Goal: Communication & Community: Answer question/provide support

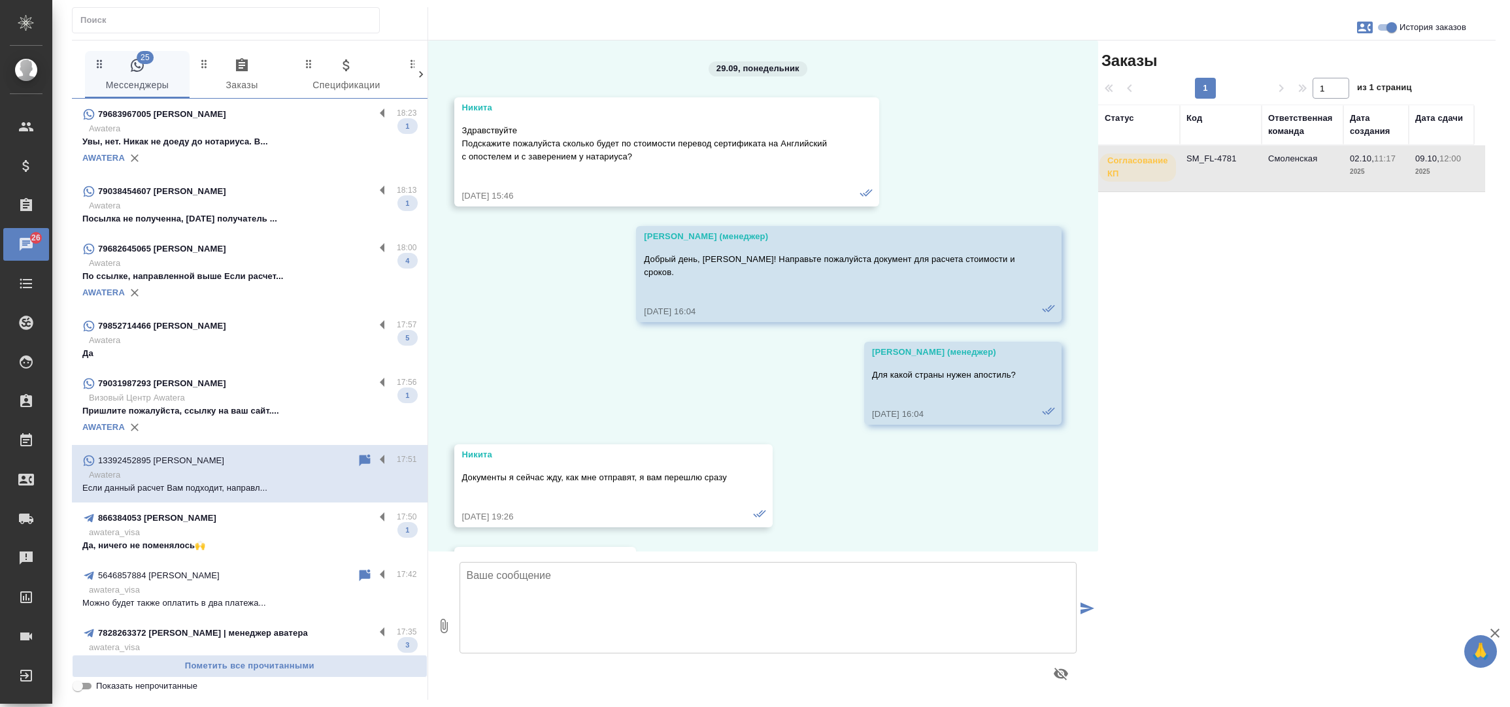
scroll to position [4815, 0]
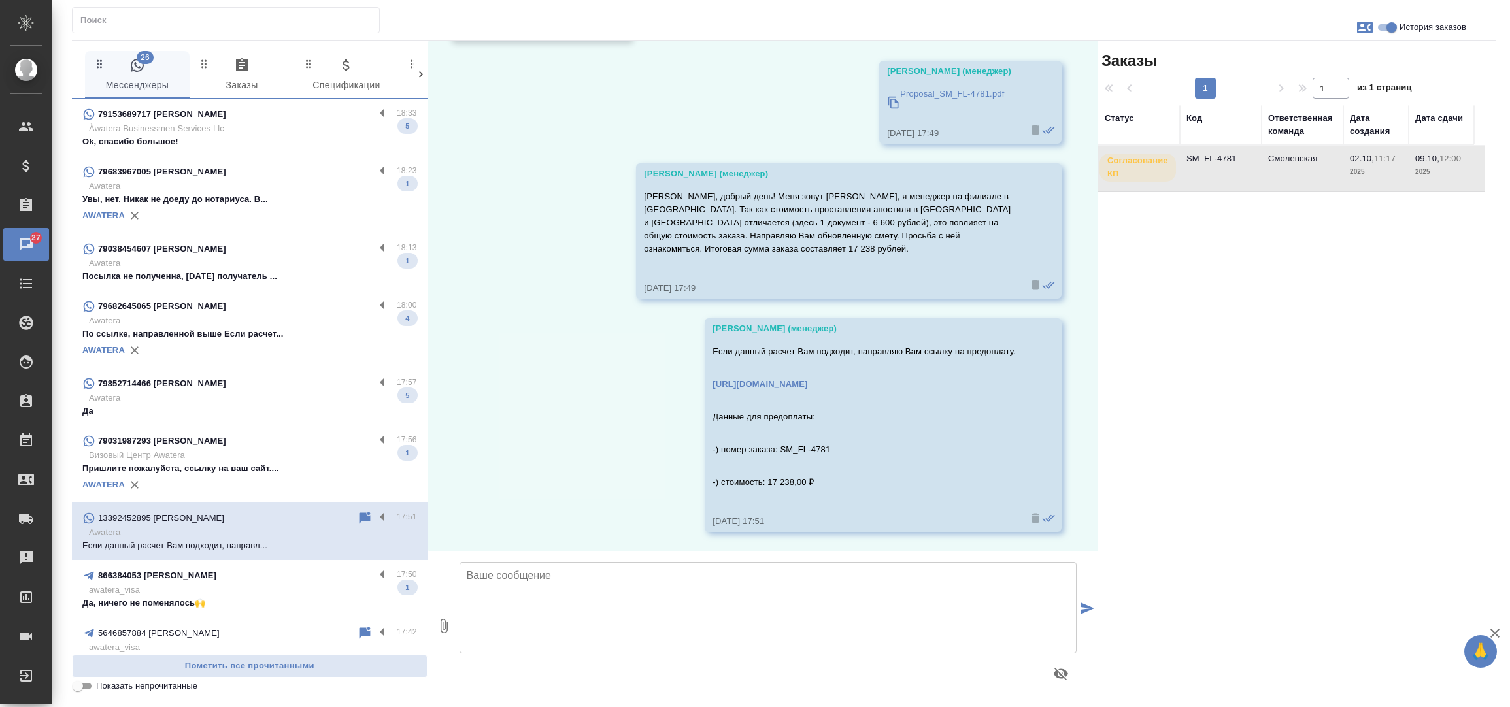
click at [218, 114] on p "79153689717 Anastasia Simonova" at bounding box center [162, 114] width 128 height 13
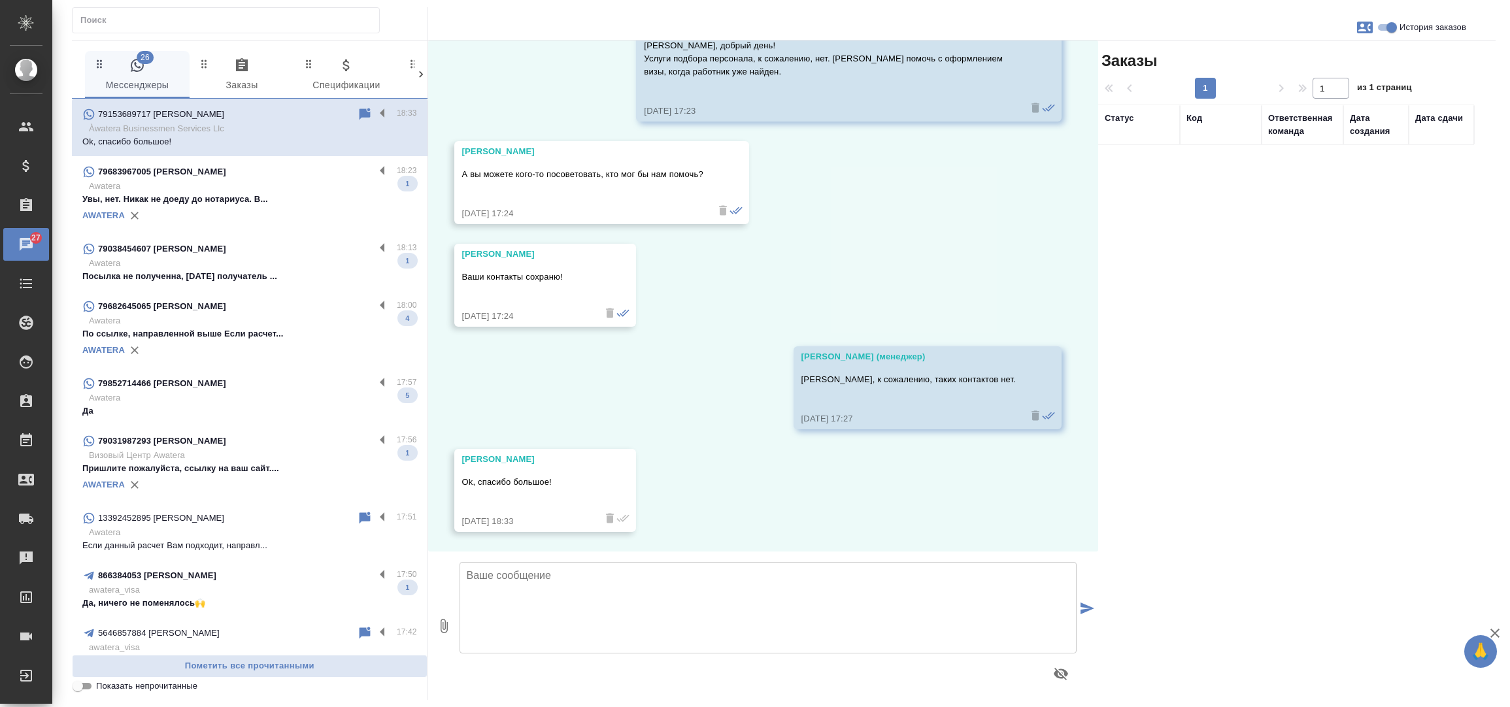
scroll to position [303, 0]
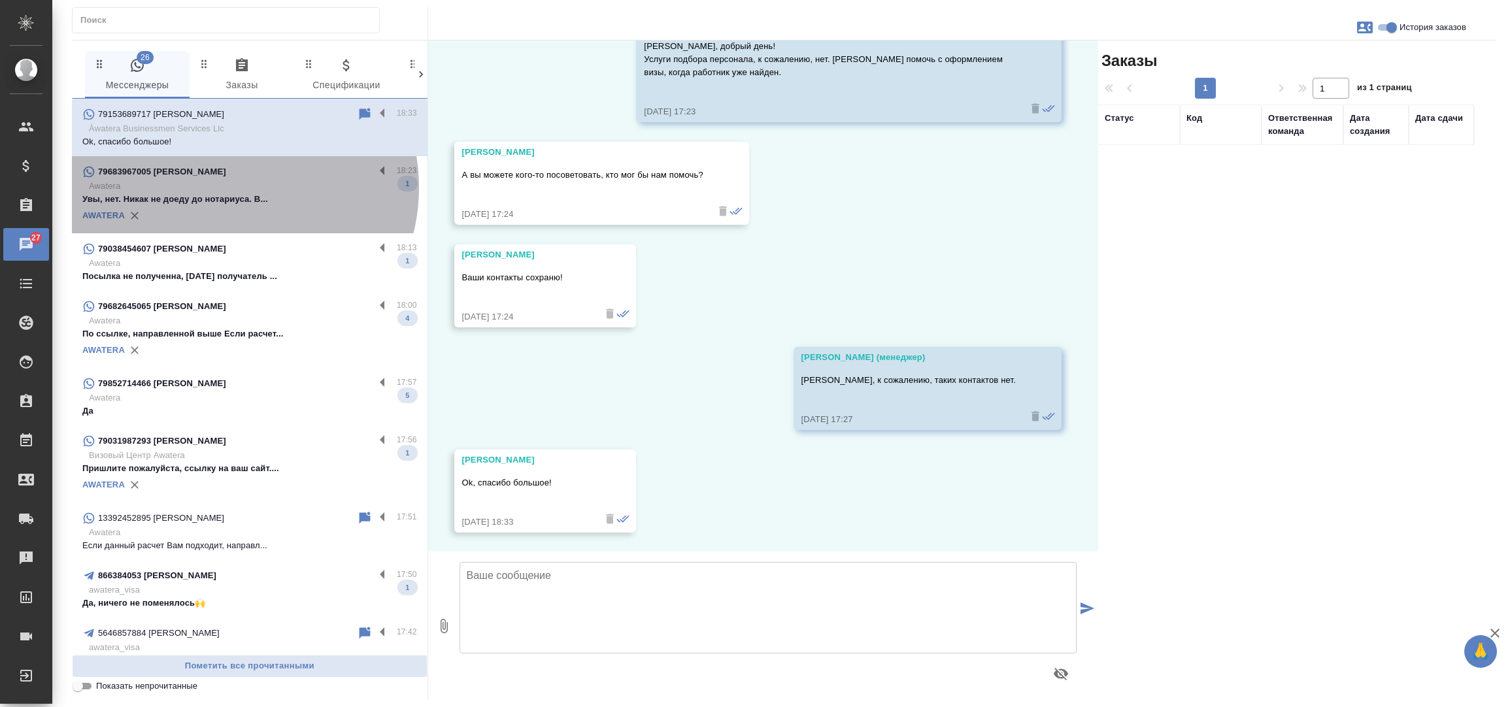
click at [229, 188] on p "Awatera" at bounding box center [253, 186] width 328 height 13
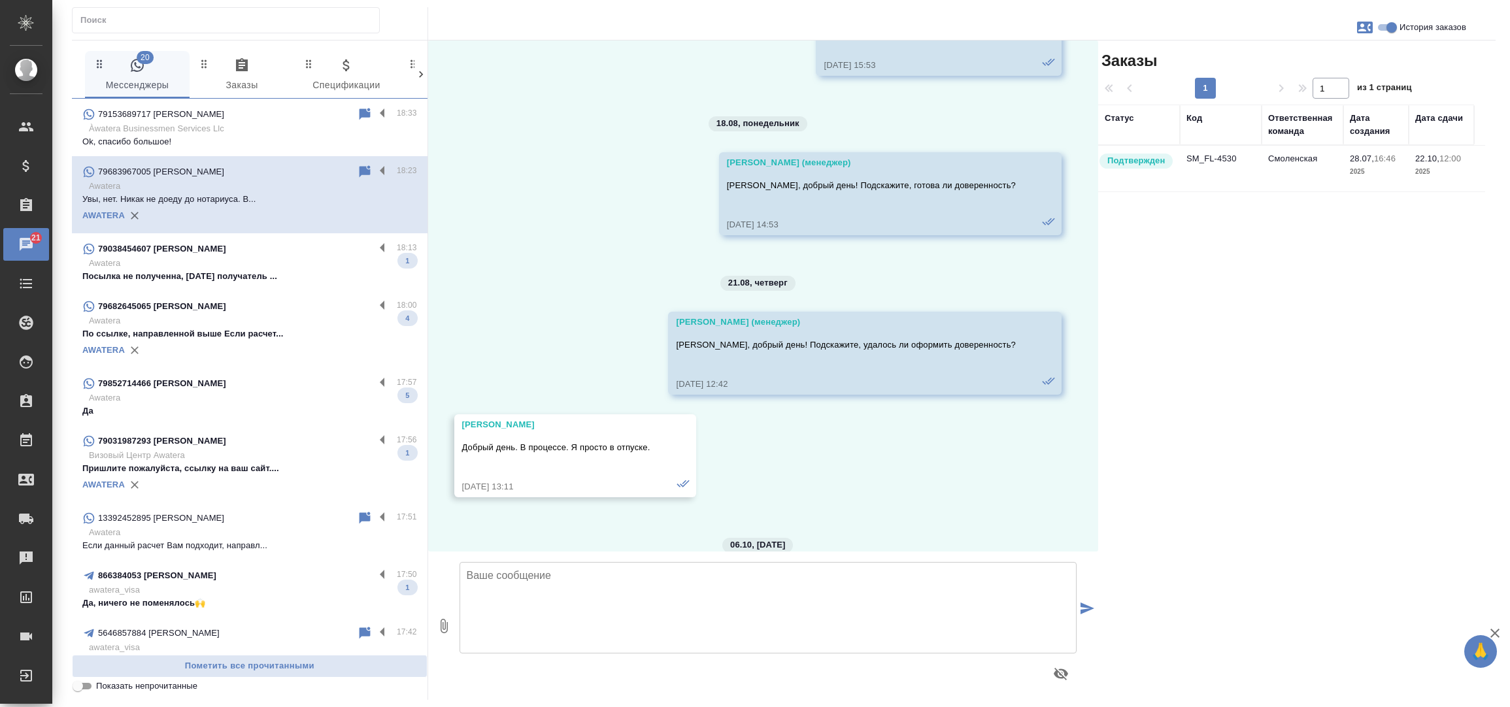
scroll to position [6032, 0]
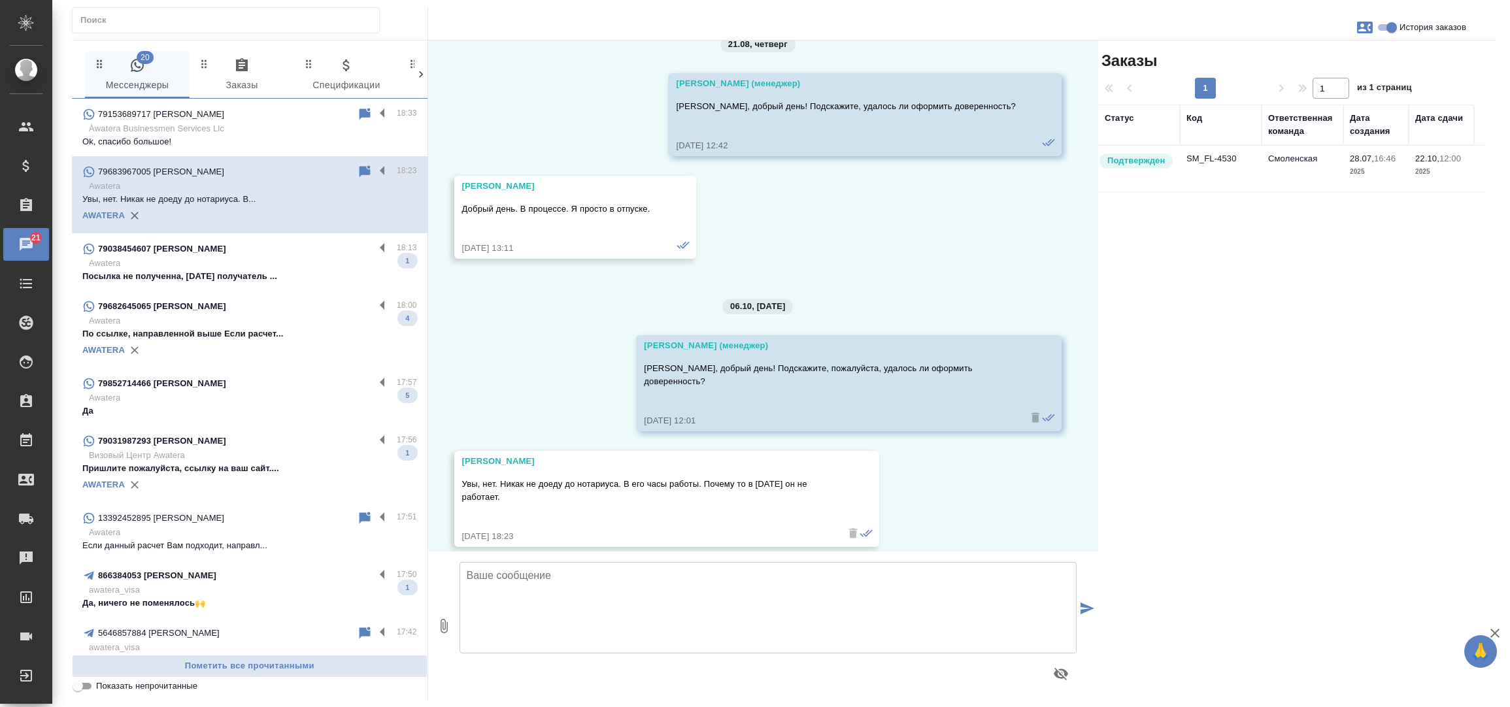
click at [1212, 162] on td "SM_FL-4530" at bounding box center [1221, 169] width 82 height 46
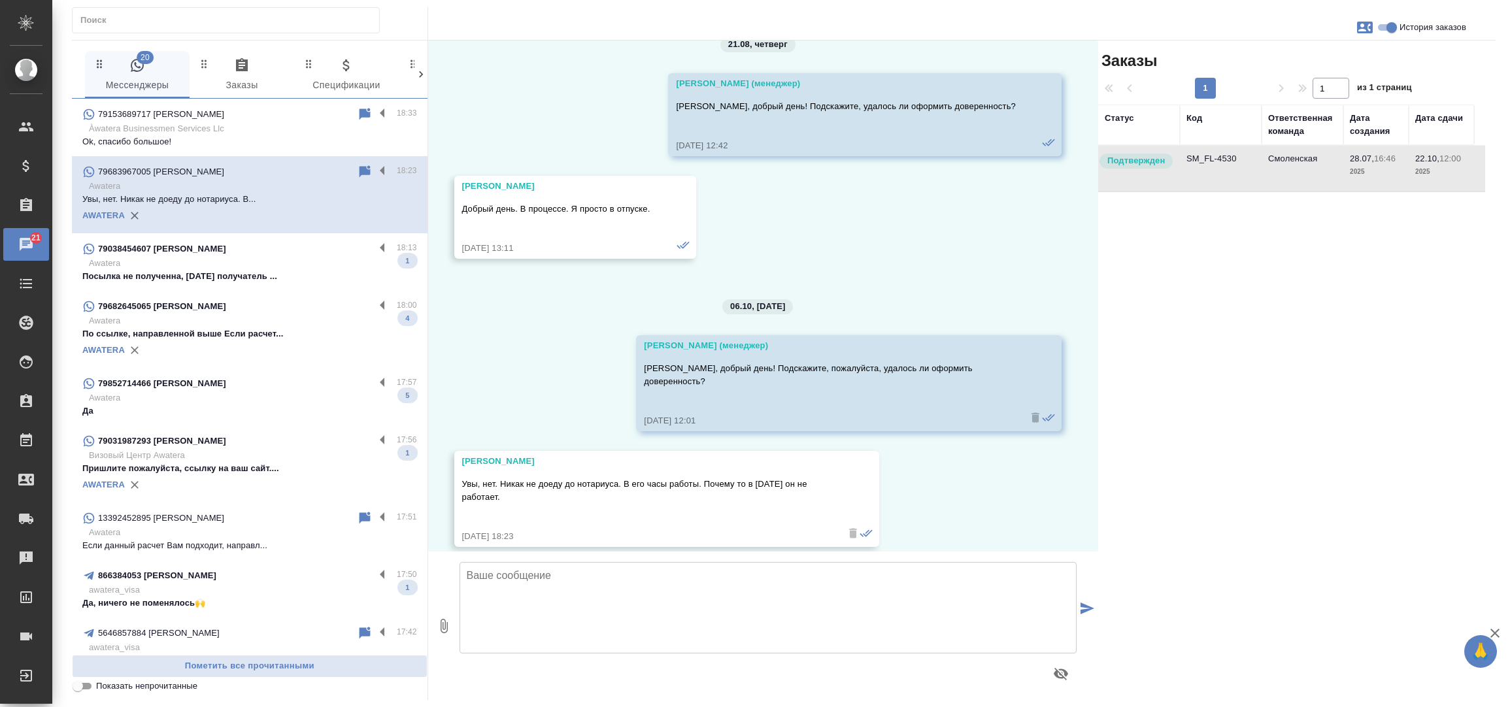
click at [1212, 162] on td "SM_FL-4530" at bounding box center [1221, 169] width 82 height 46
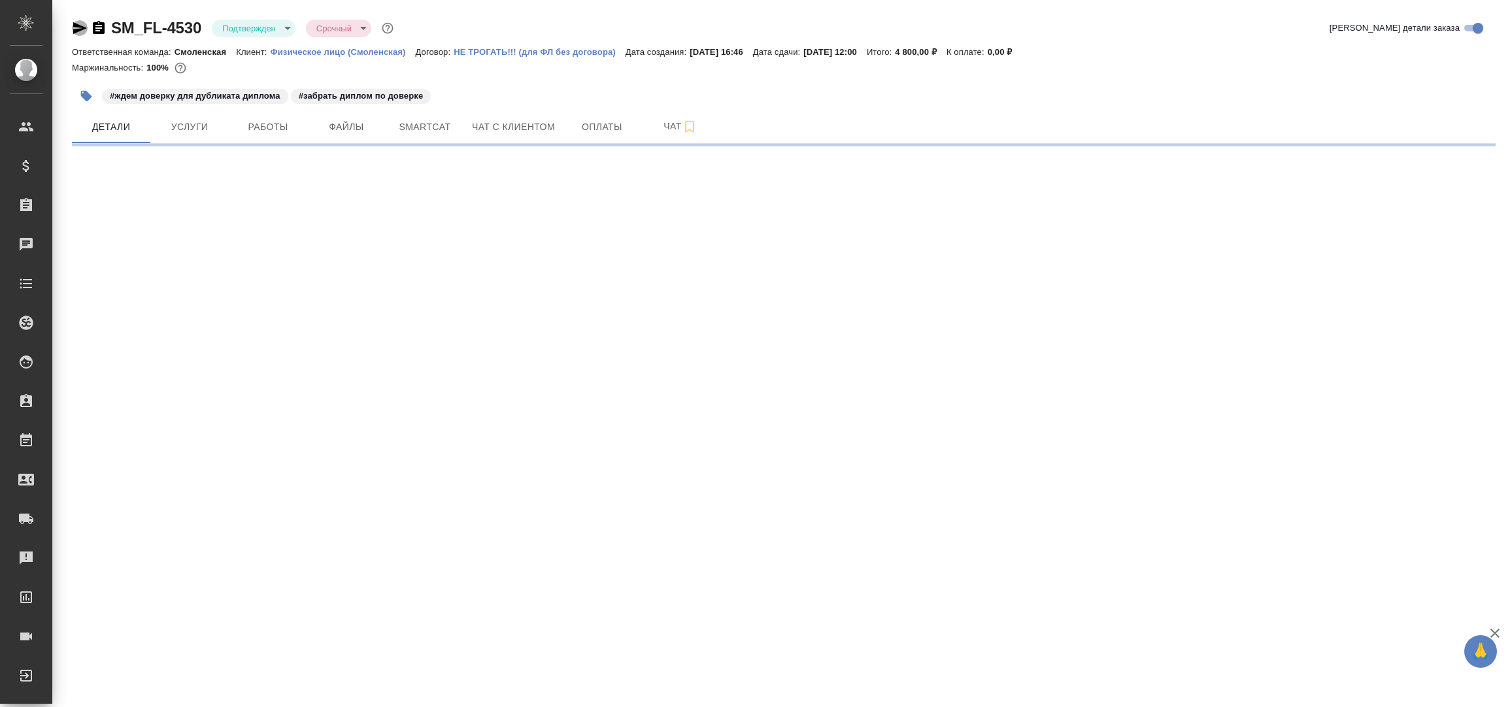
click at [83, 22] on icon "button" at bounding box center [80, 28] width 16 height 16
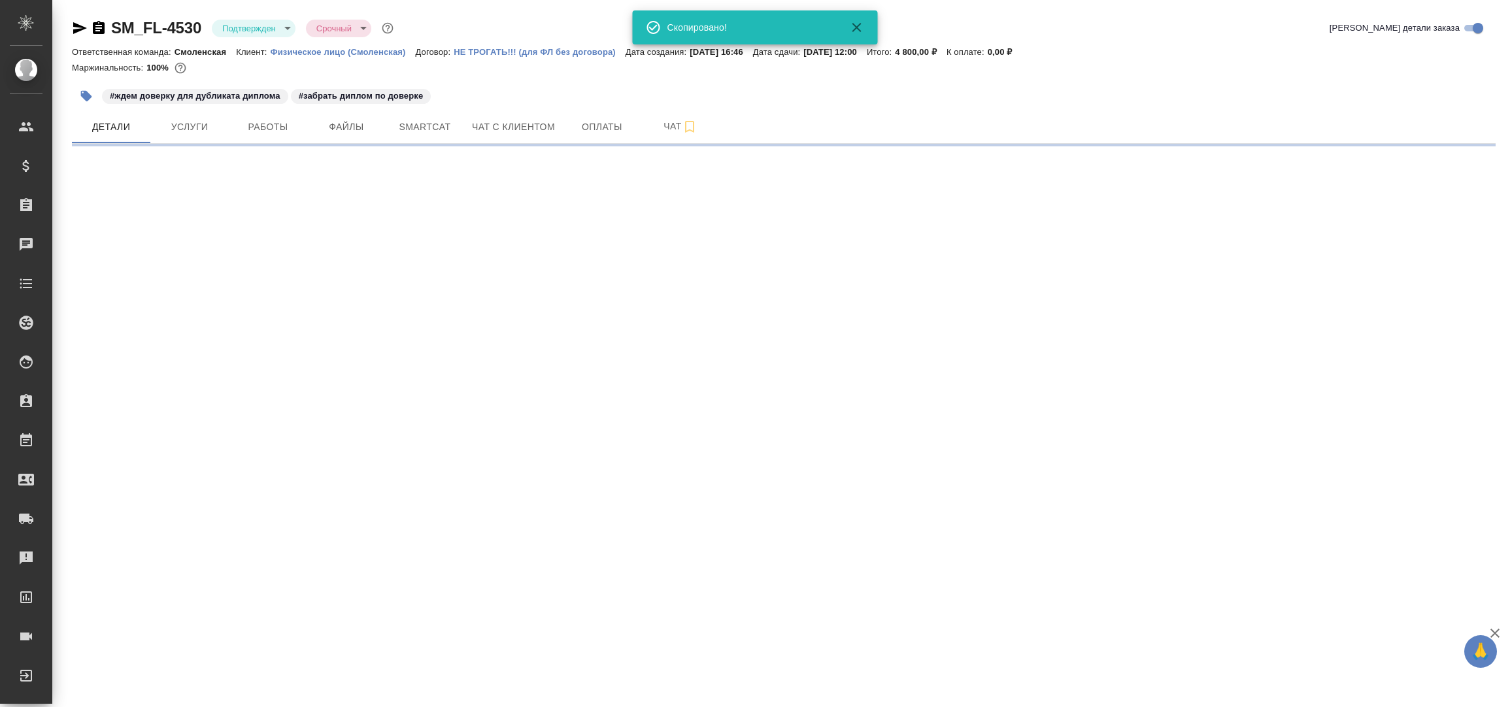
select select "RU"
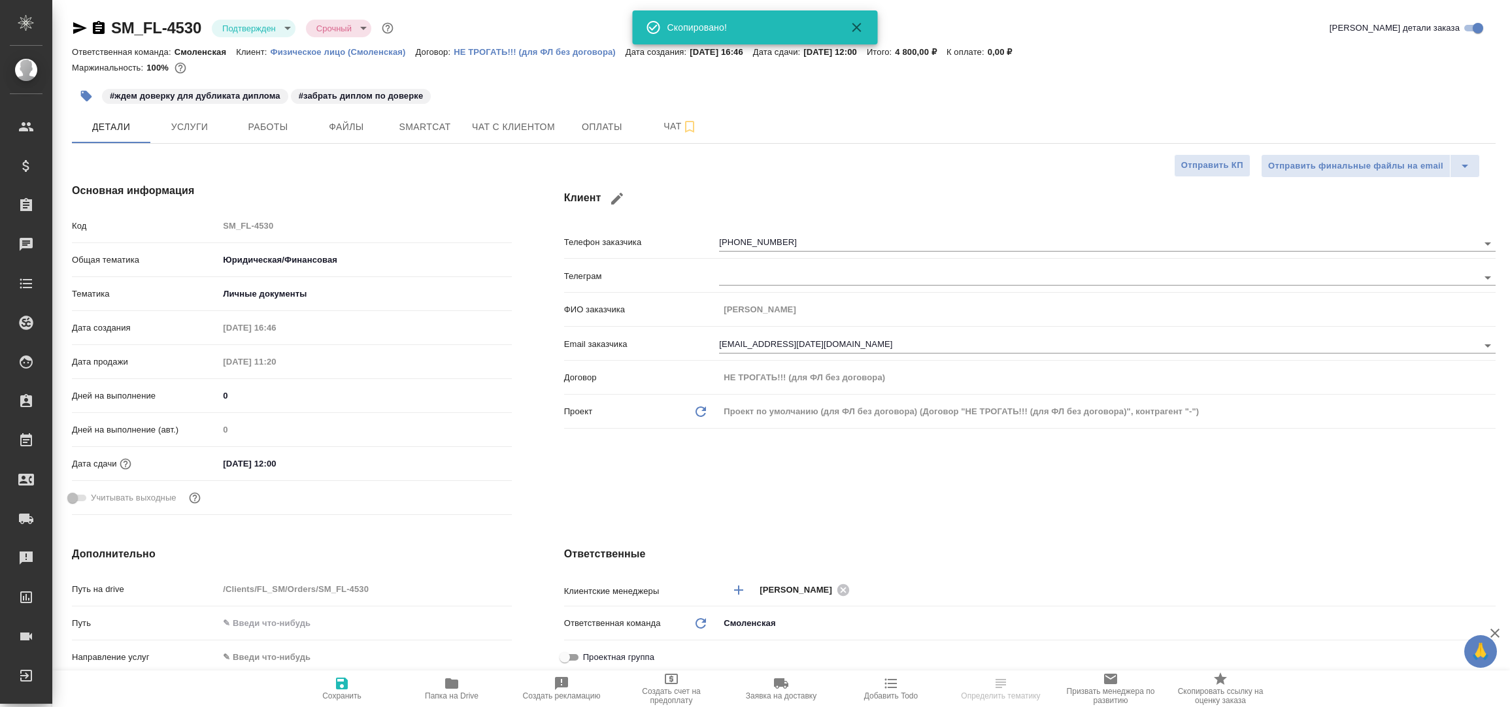
type textarea "x"
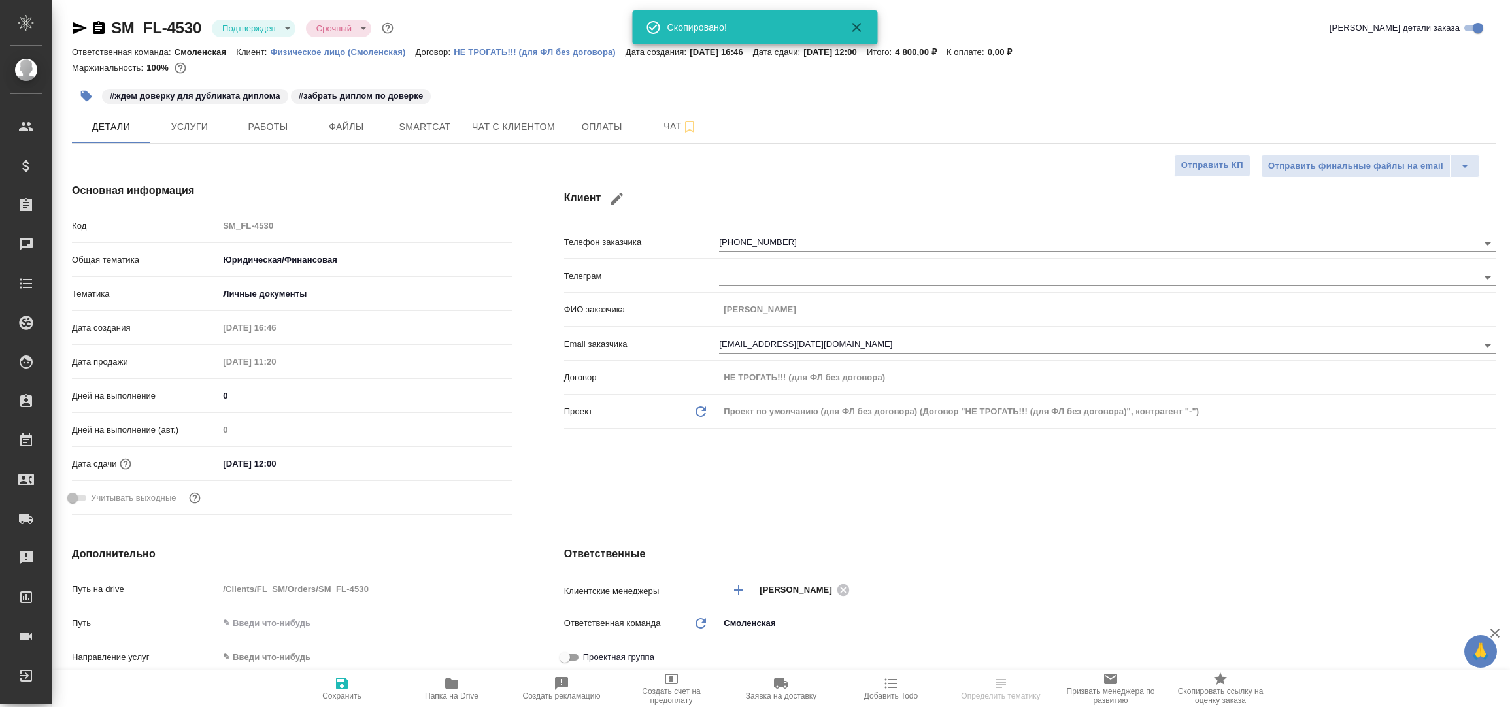
type textarea "x"
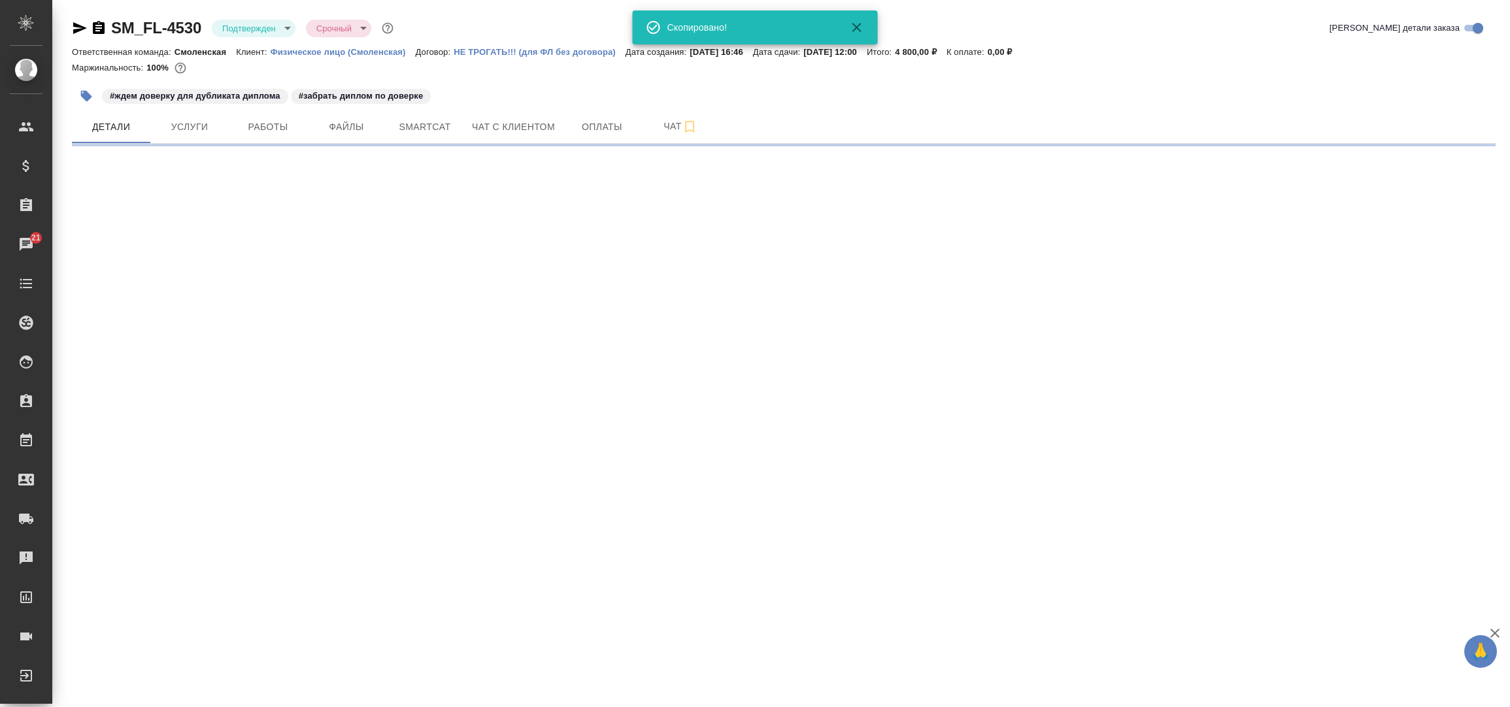
select select "RU"
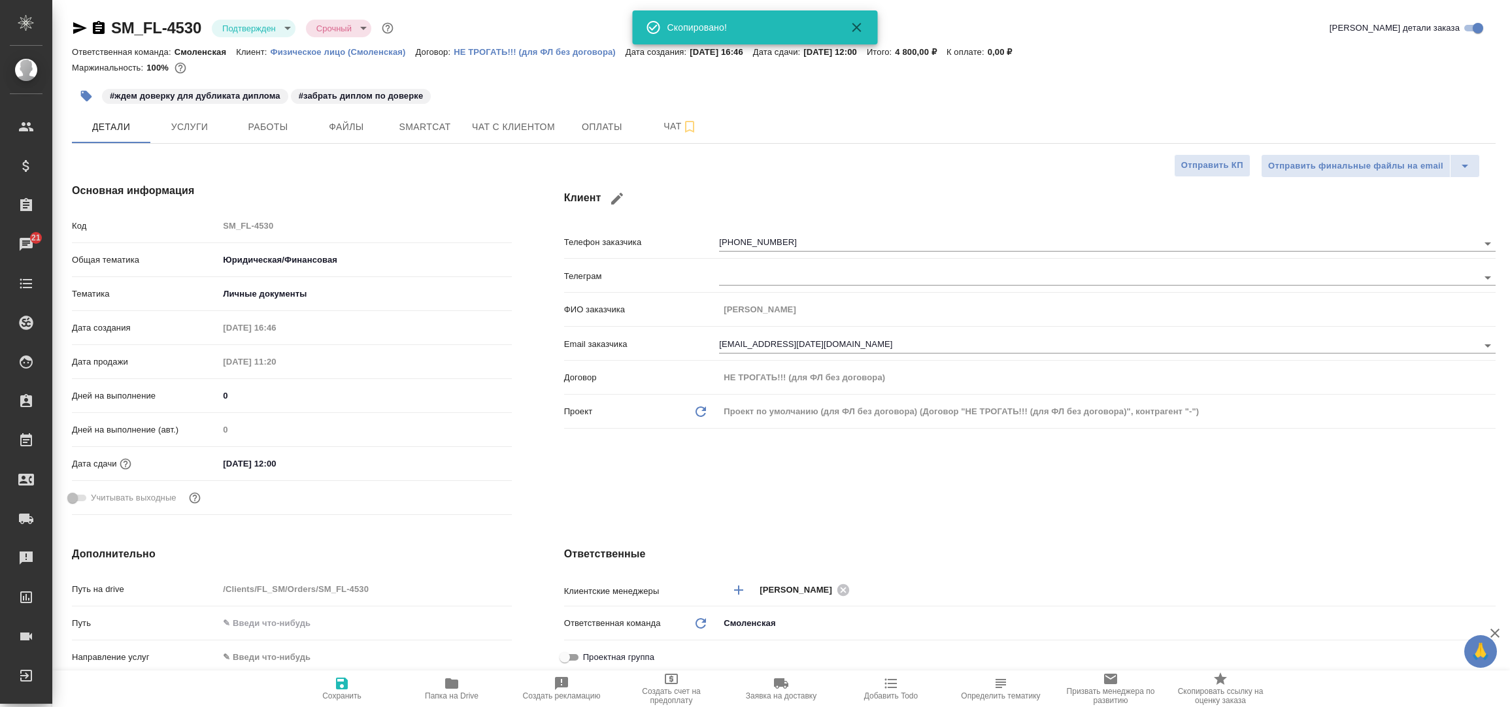
type textarea "x"
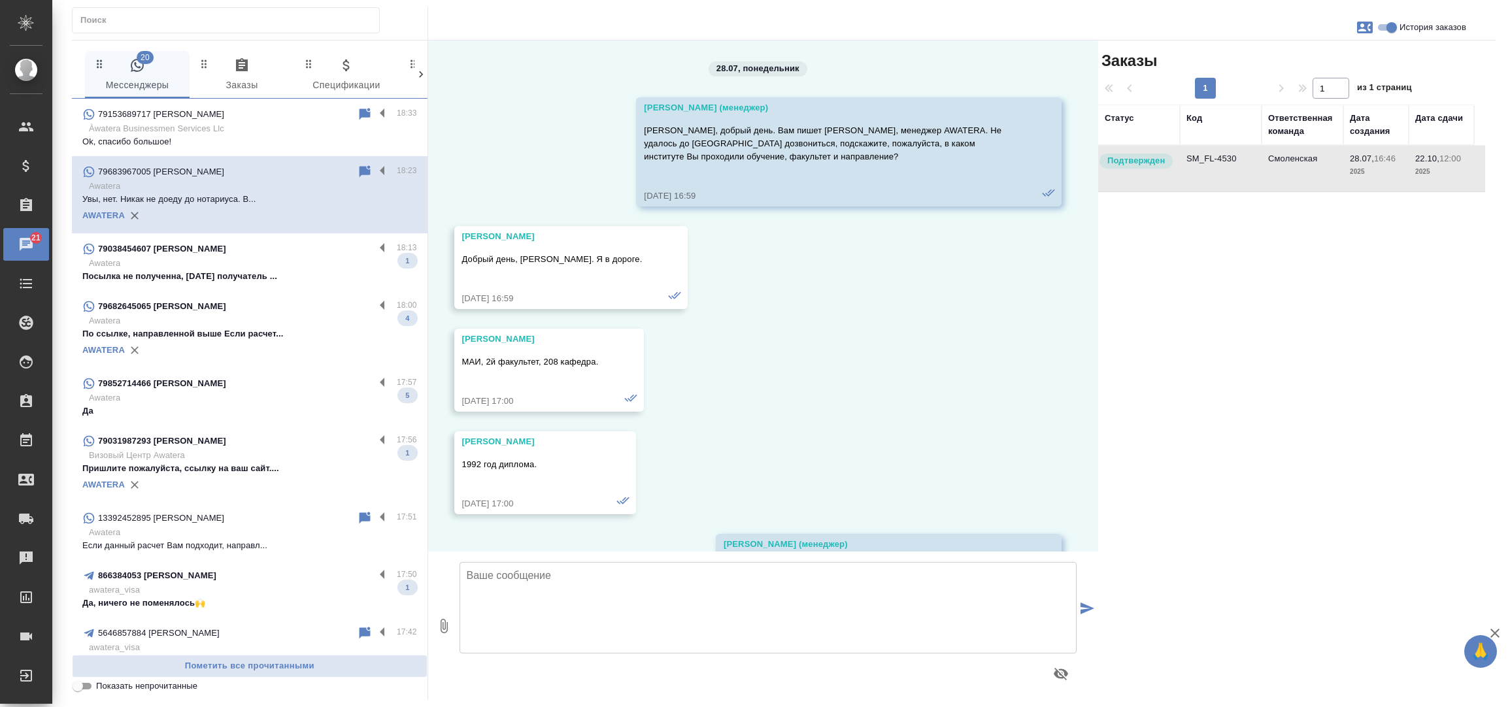
scroll to position [6032, 0]
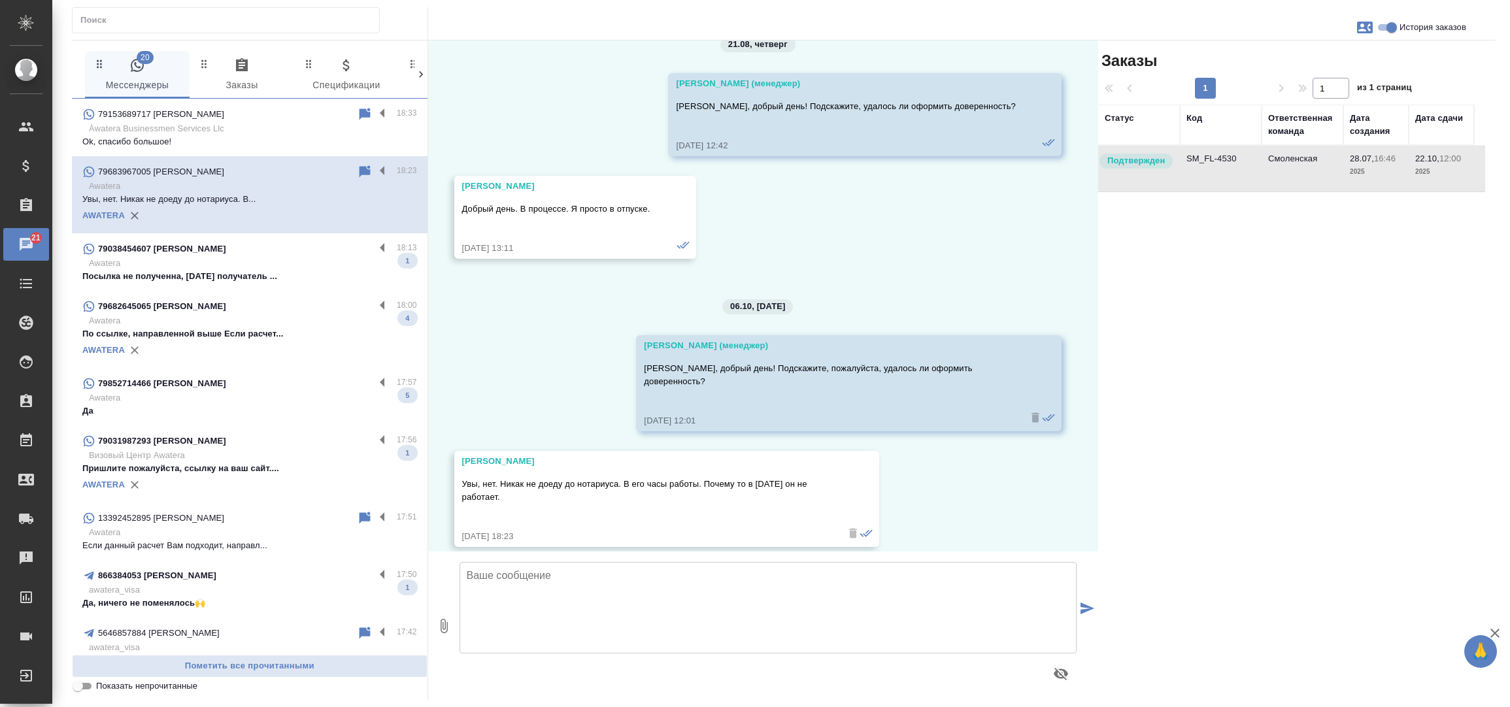
click at [278, 271] on p "Посылка не полученна, завтра получатель ..." at bounding box center [249, 276] width 335 height 13
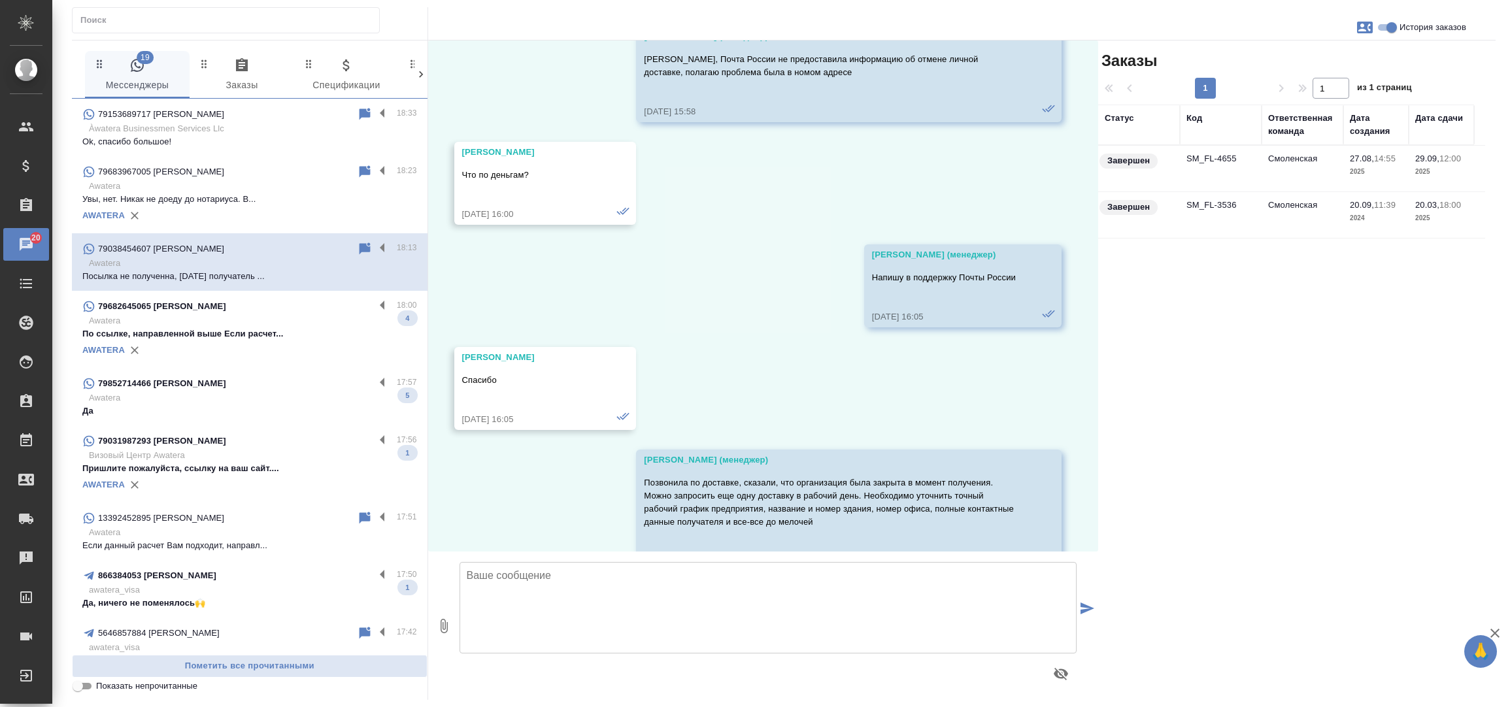
scroll to position [36386, 0]
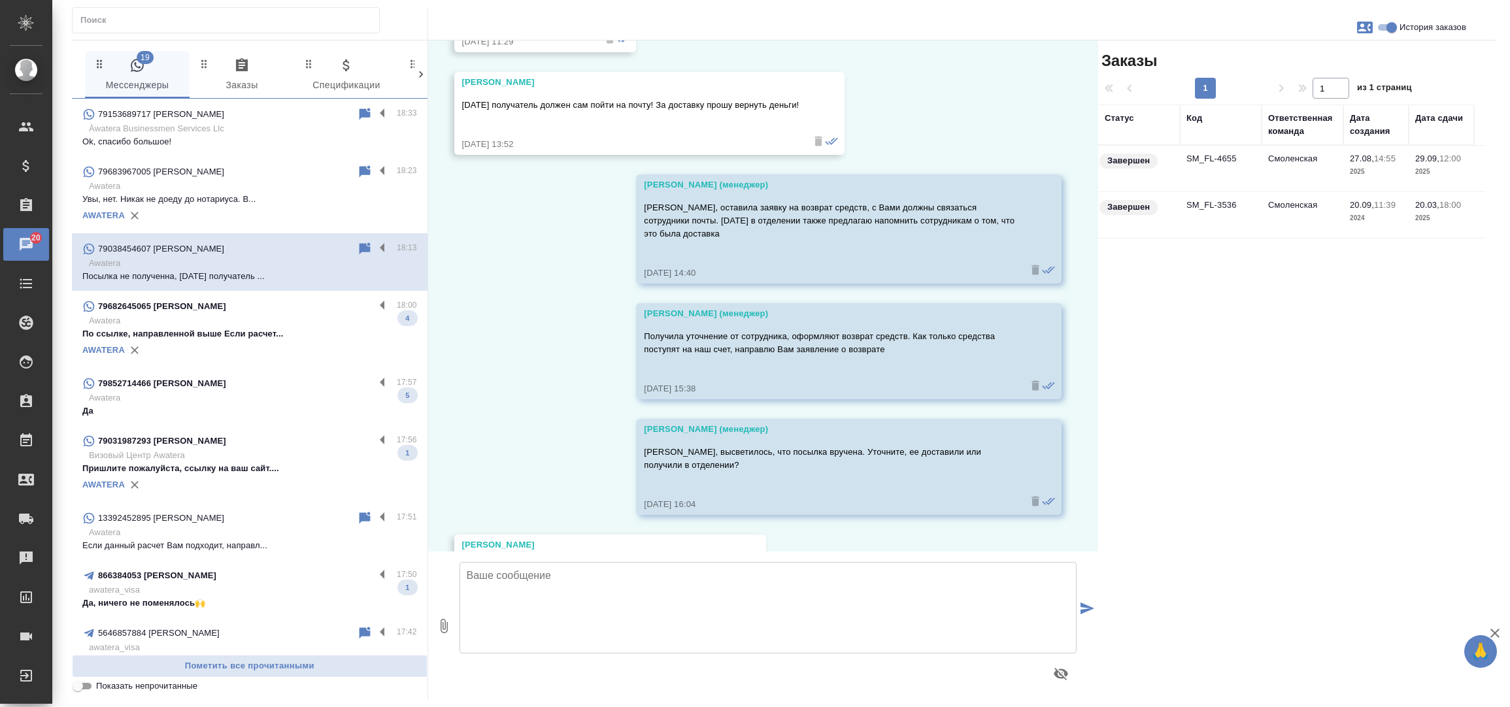
click at [299, 344] on div "AWATERA" at bounding box center [249, 351] width 335 height 20
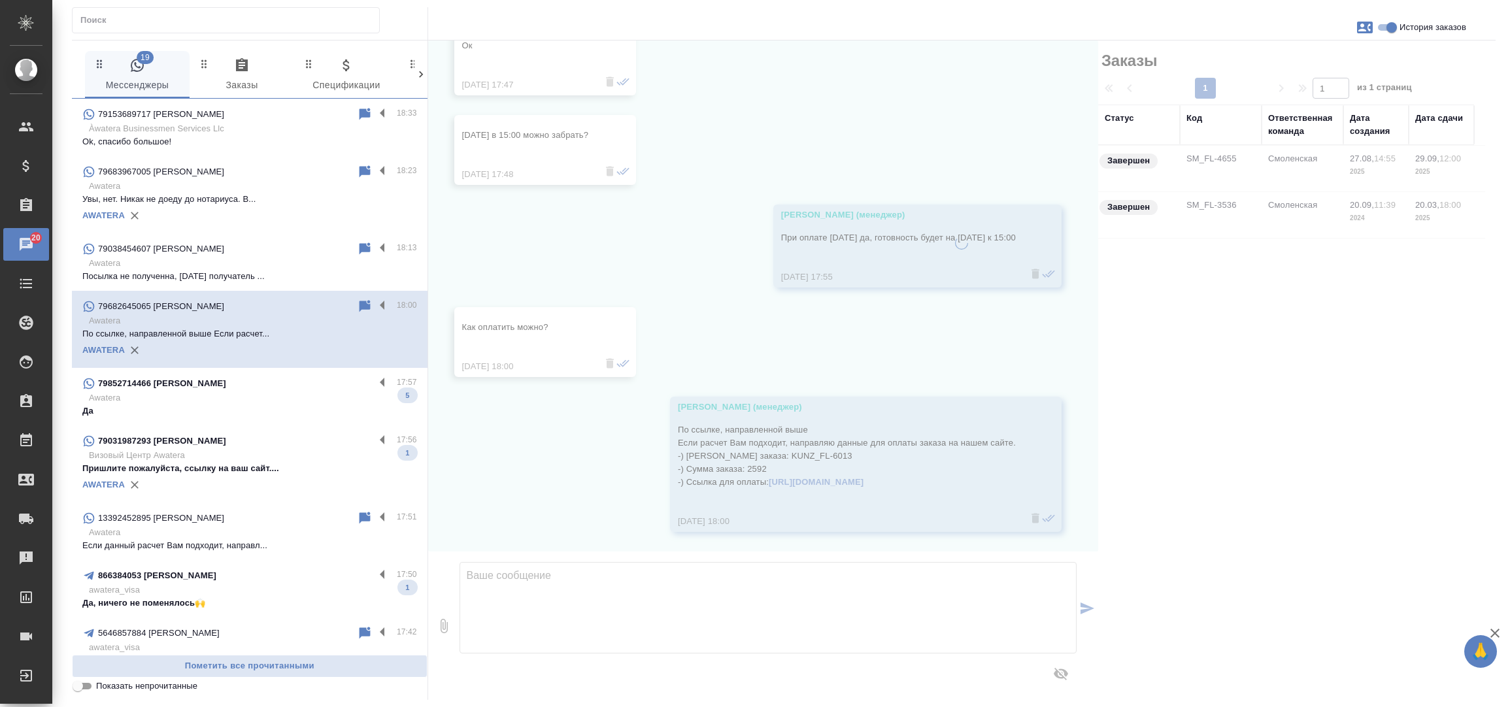
scroll to position [582, 0]
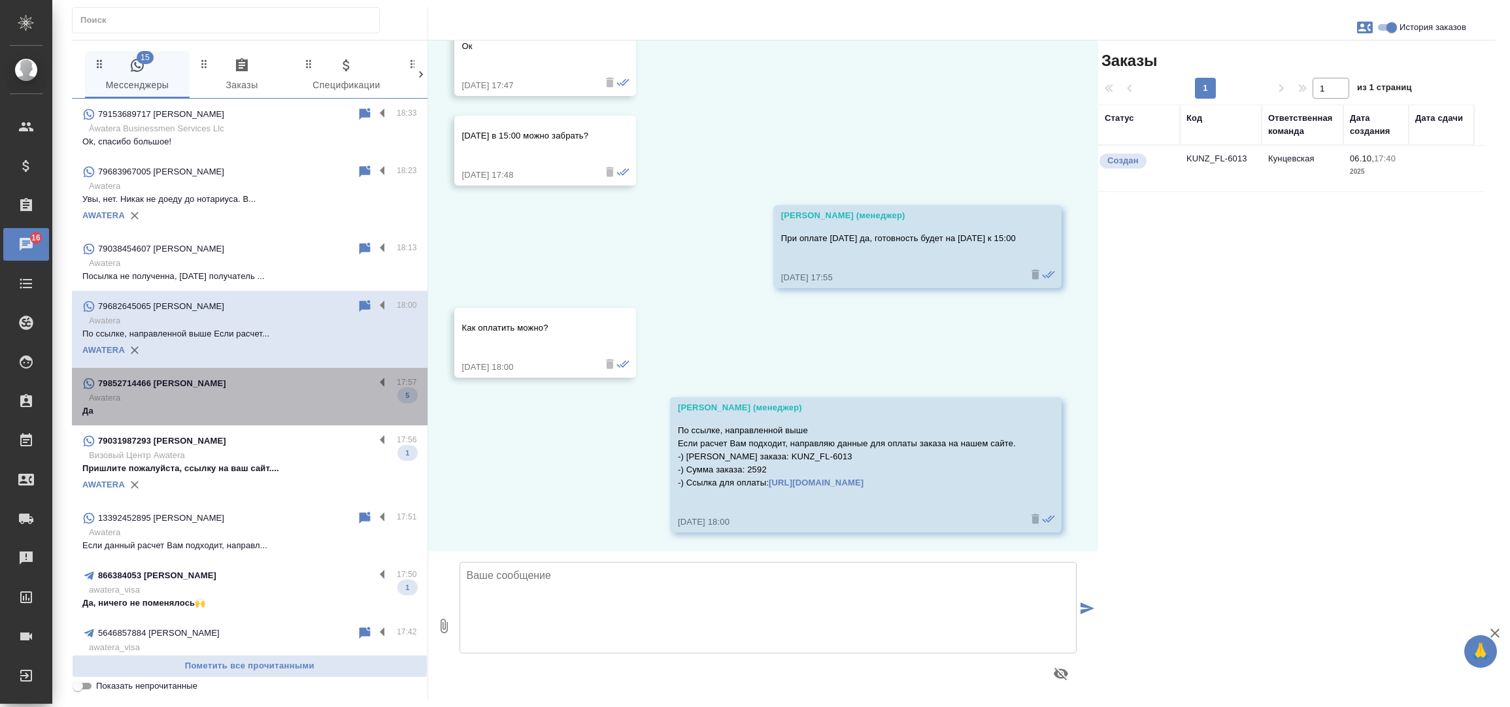
click at [256, 382] on div "79852714466 [PERSON_NAME]" at bounding box center [228, 384] width 292 height 16
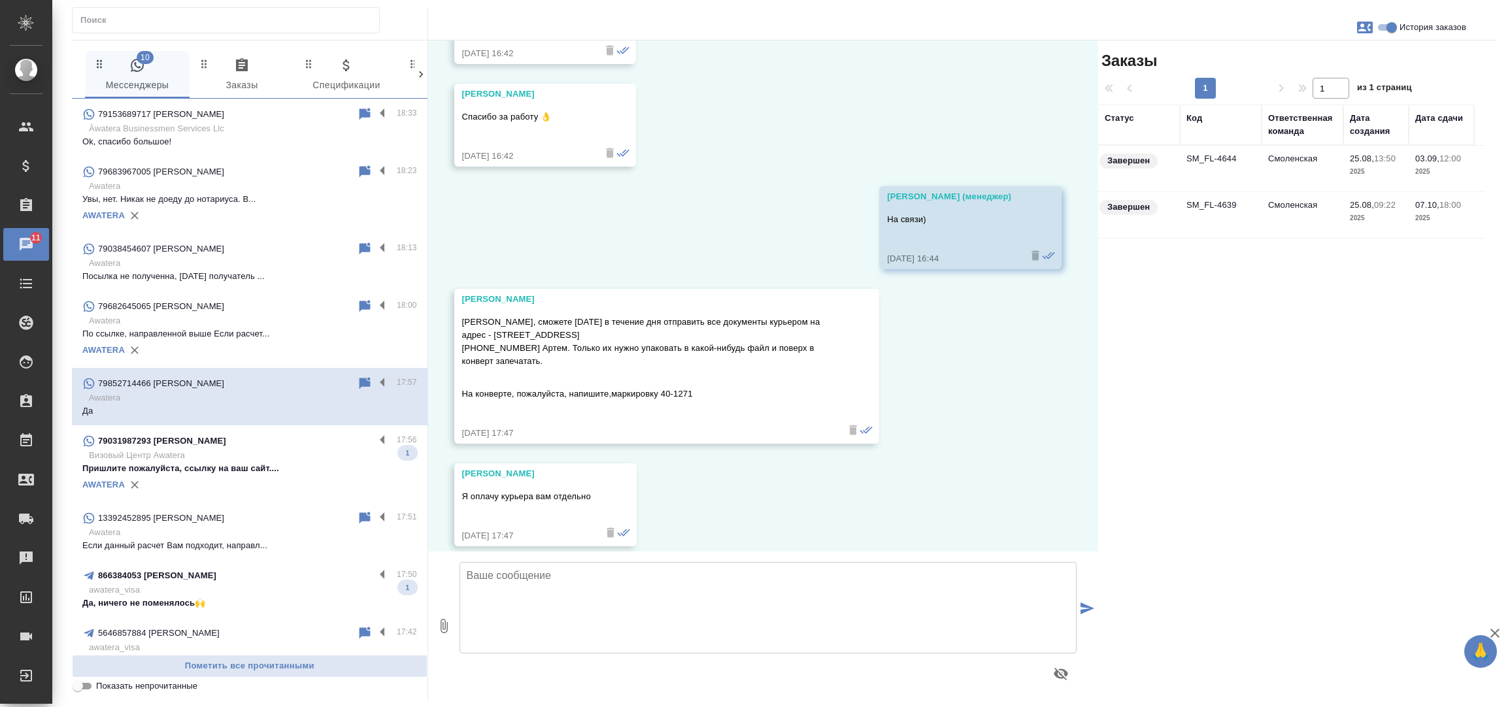
scroll to position [21406, 0]
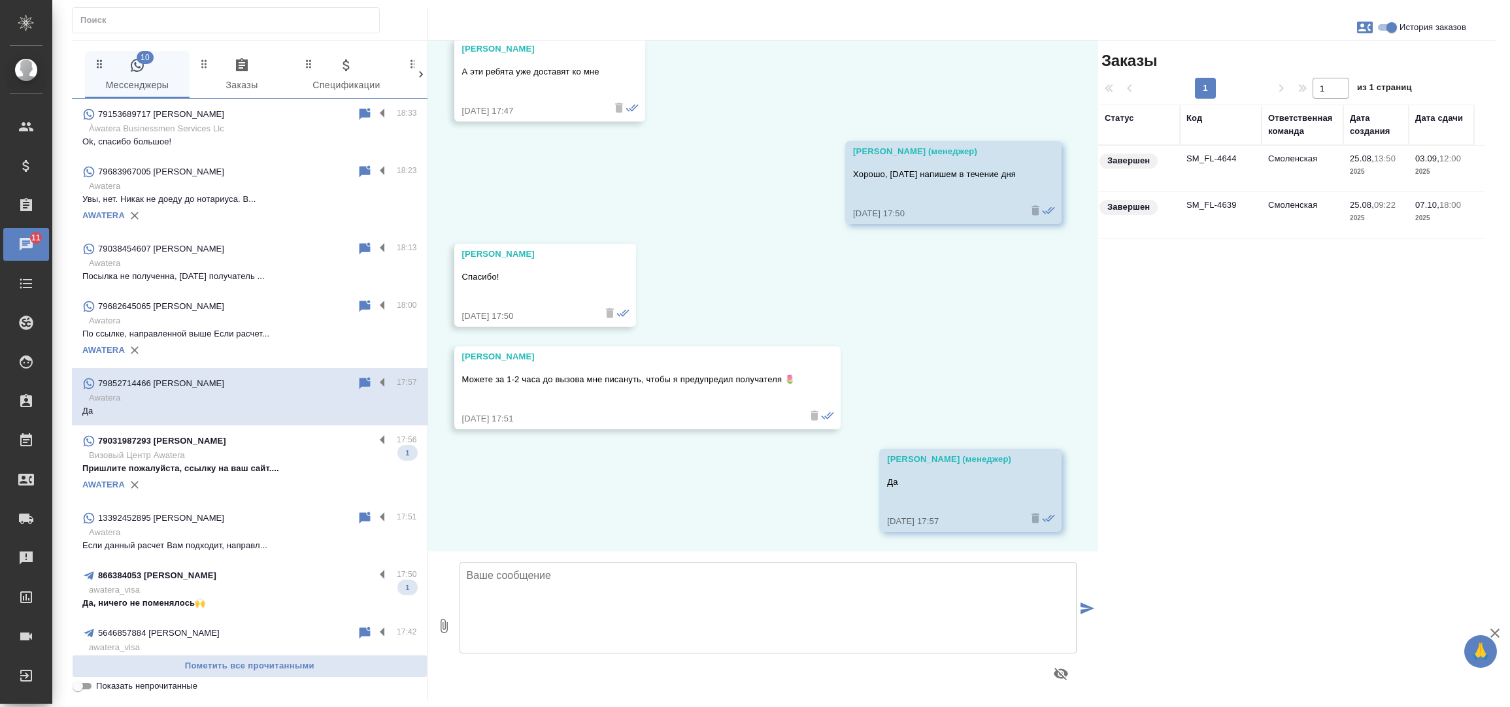
click at [280, 471] on p "Пришлите пожалуйста, ссылку на ваш сайт...." at bounding box center [249, 468] width 335 height 13
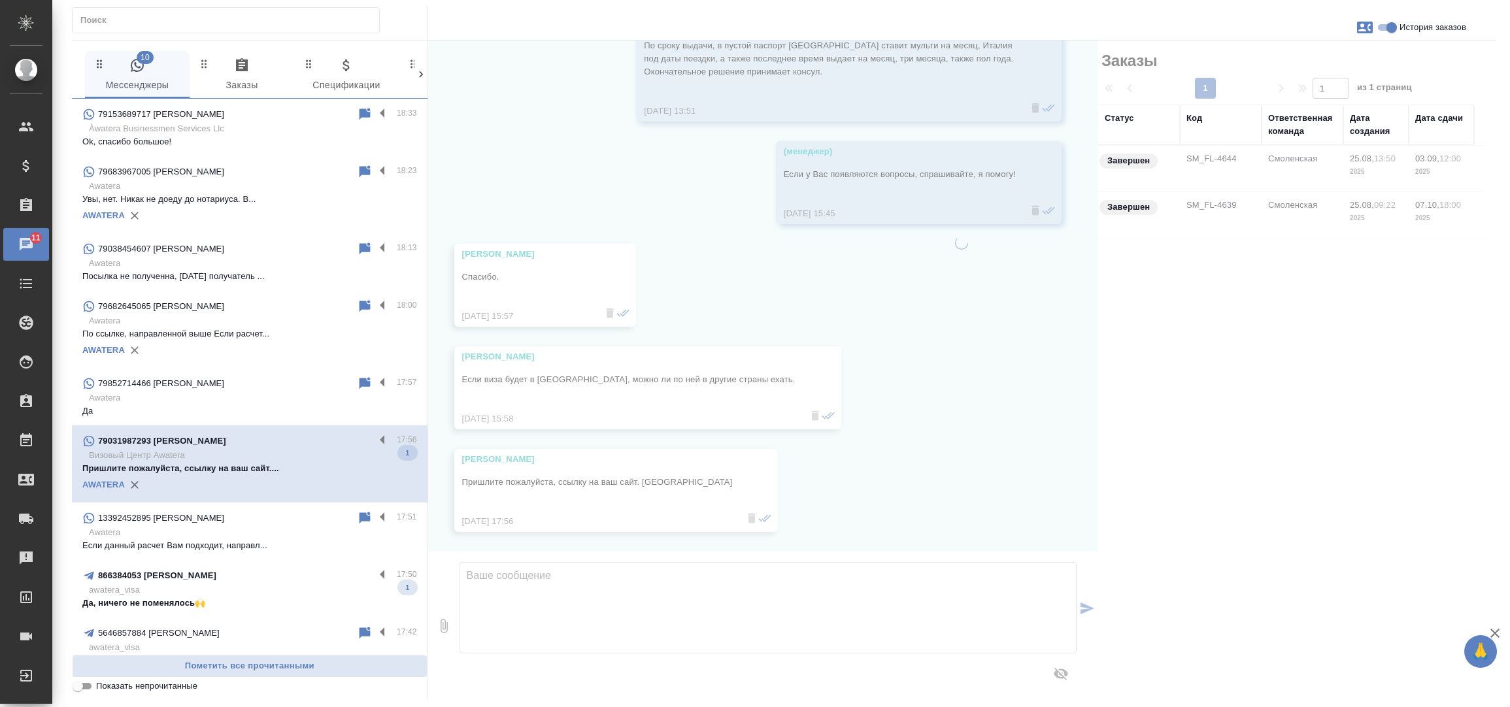
scroll to position [2193, 0]
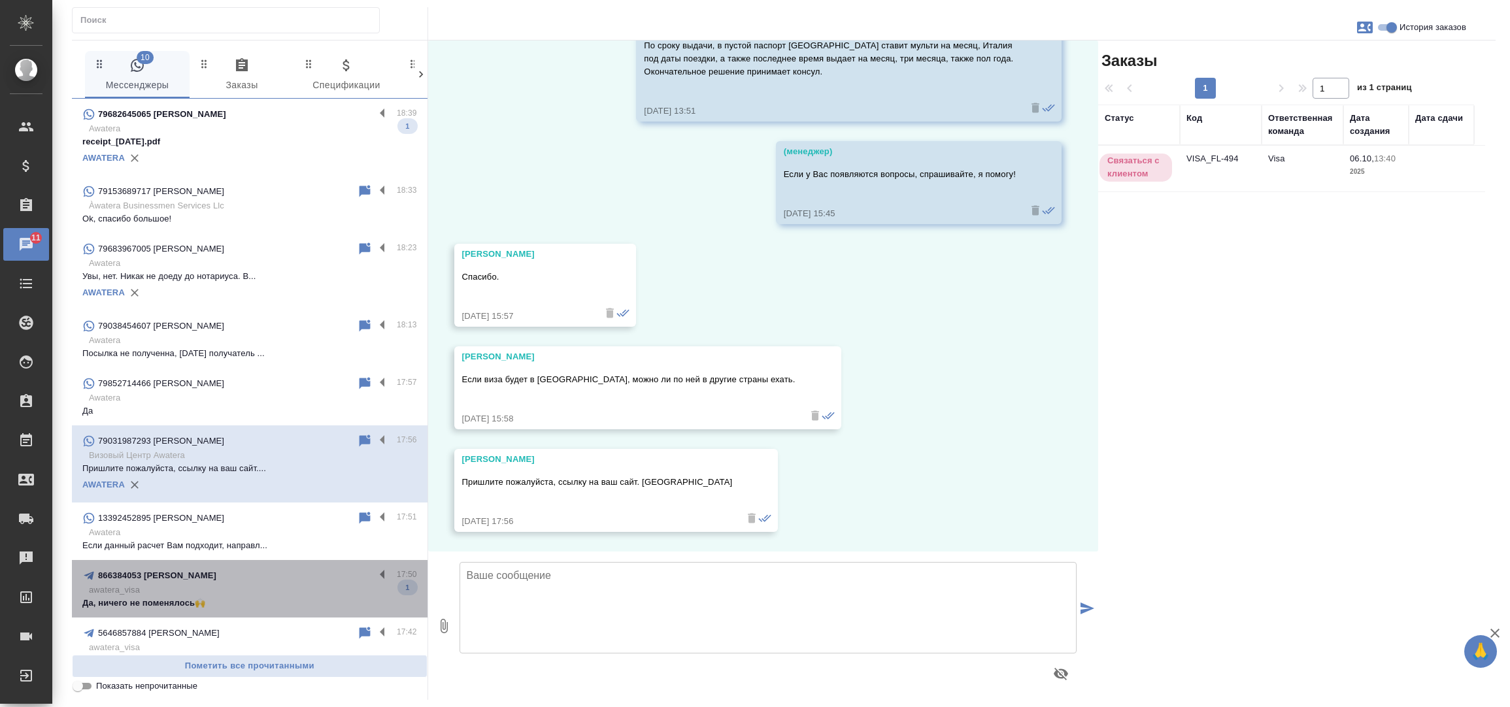
click at [261, 595] on p "awatera_visa" at bounding box center [253, 590] width 328 height 13
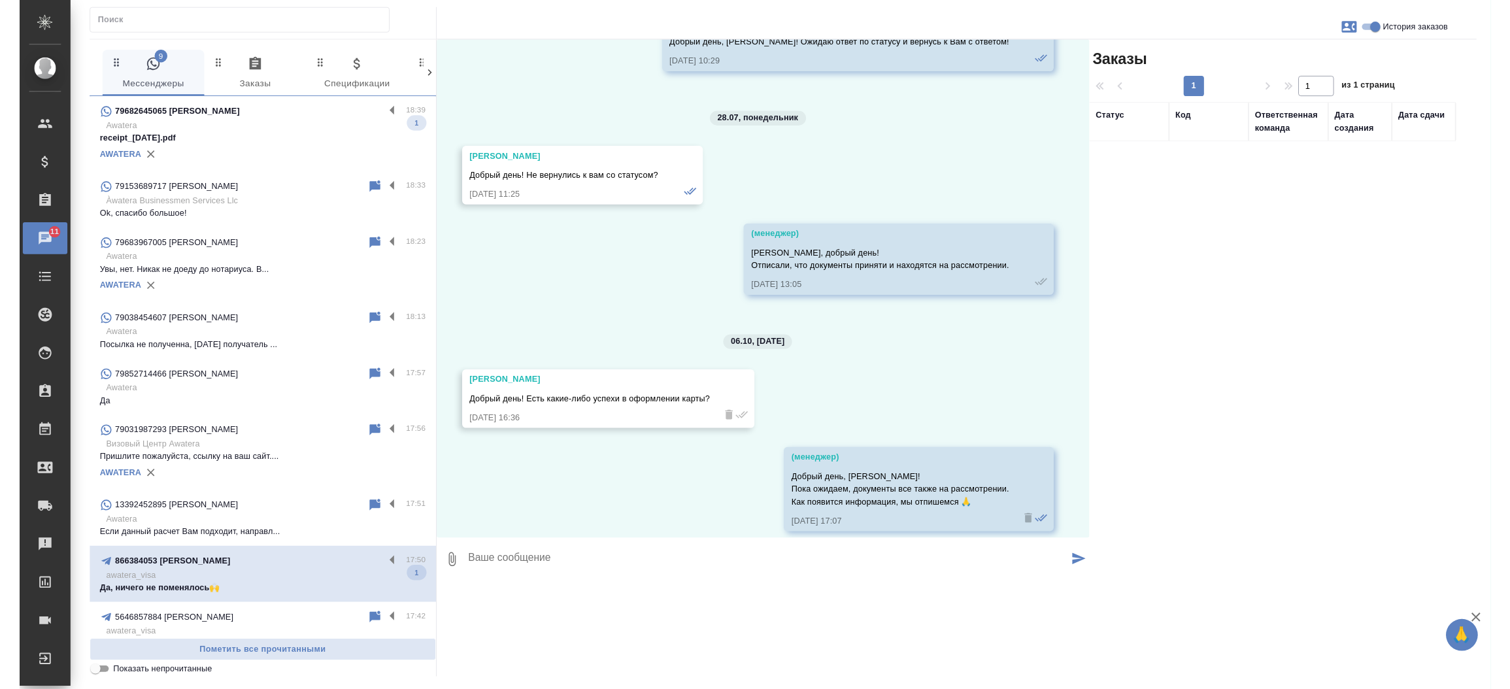
scroll to position [20234, 0]
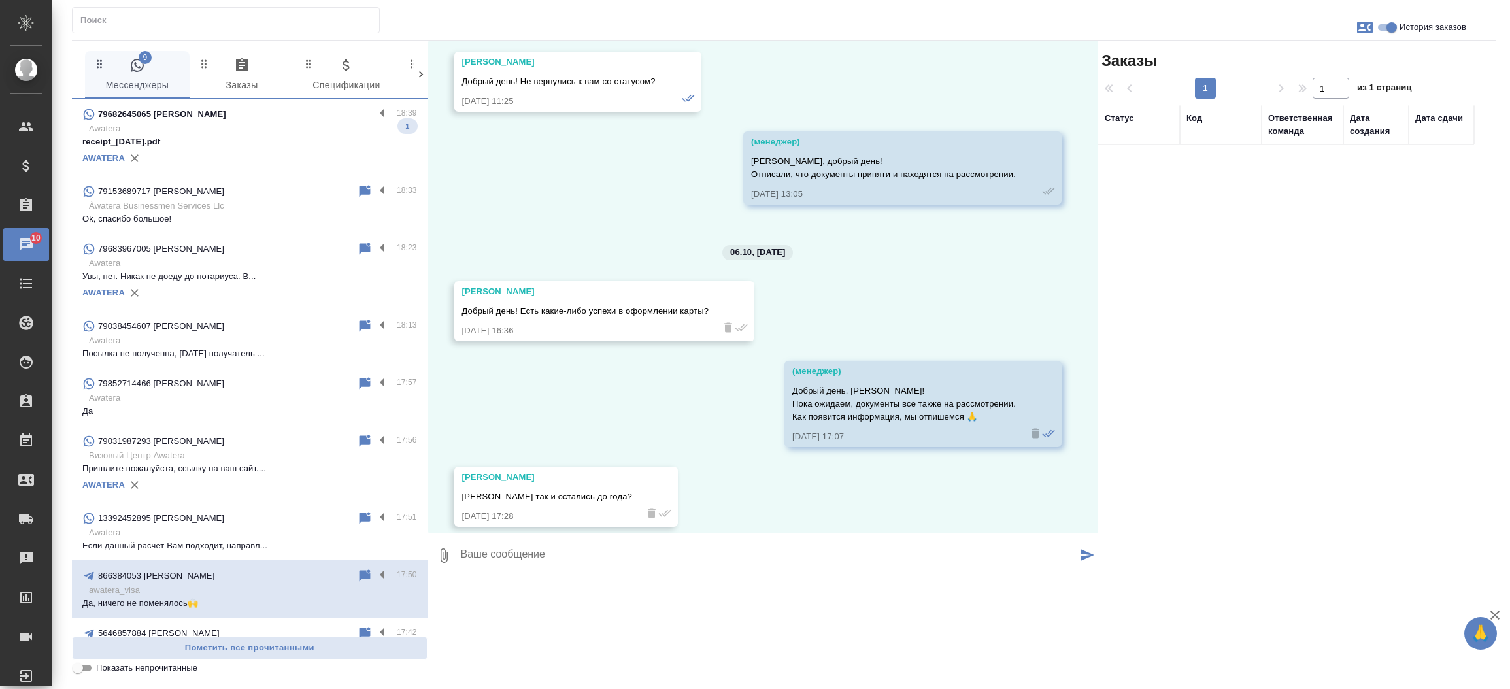
click at [332, 131] on p "Awatera" at bounding box center [253, 128] width 328 height 13
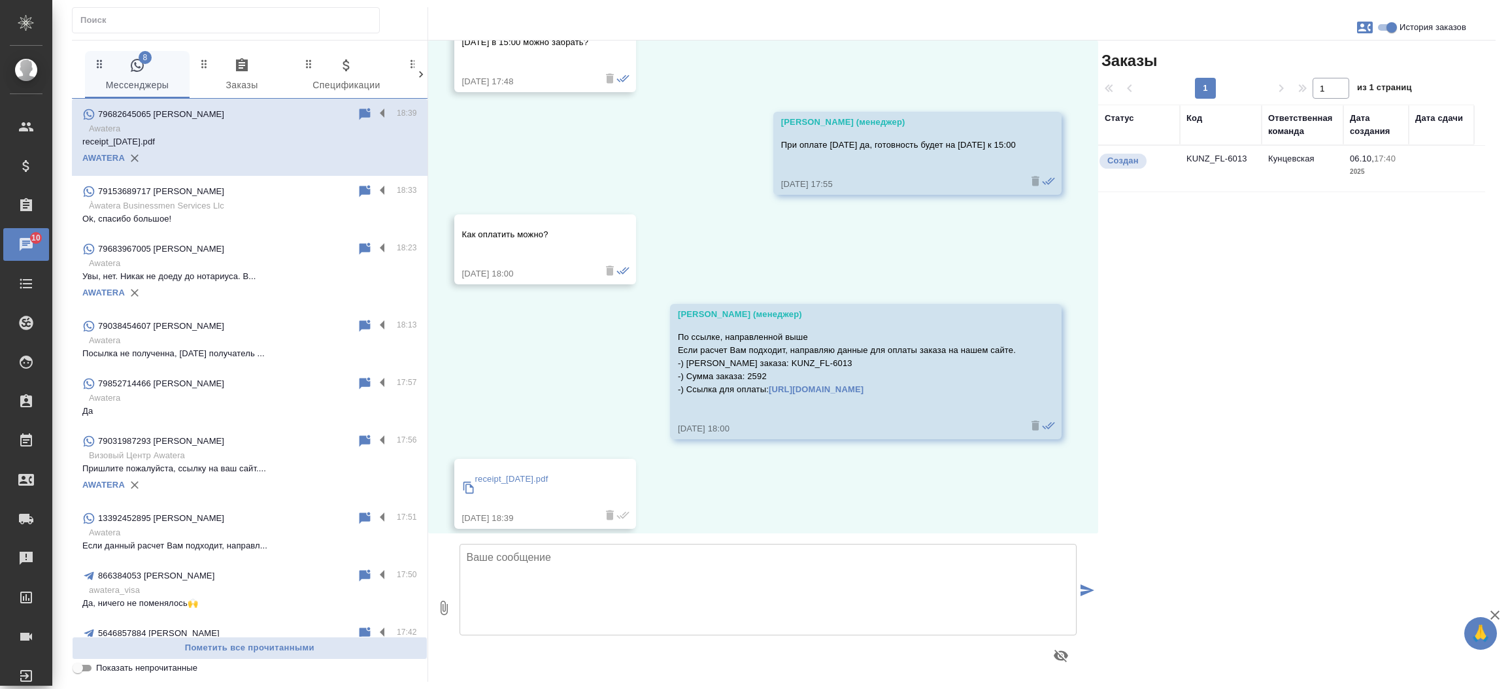
scroll to position [689, 0]
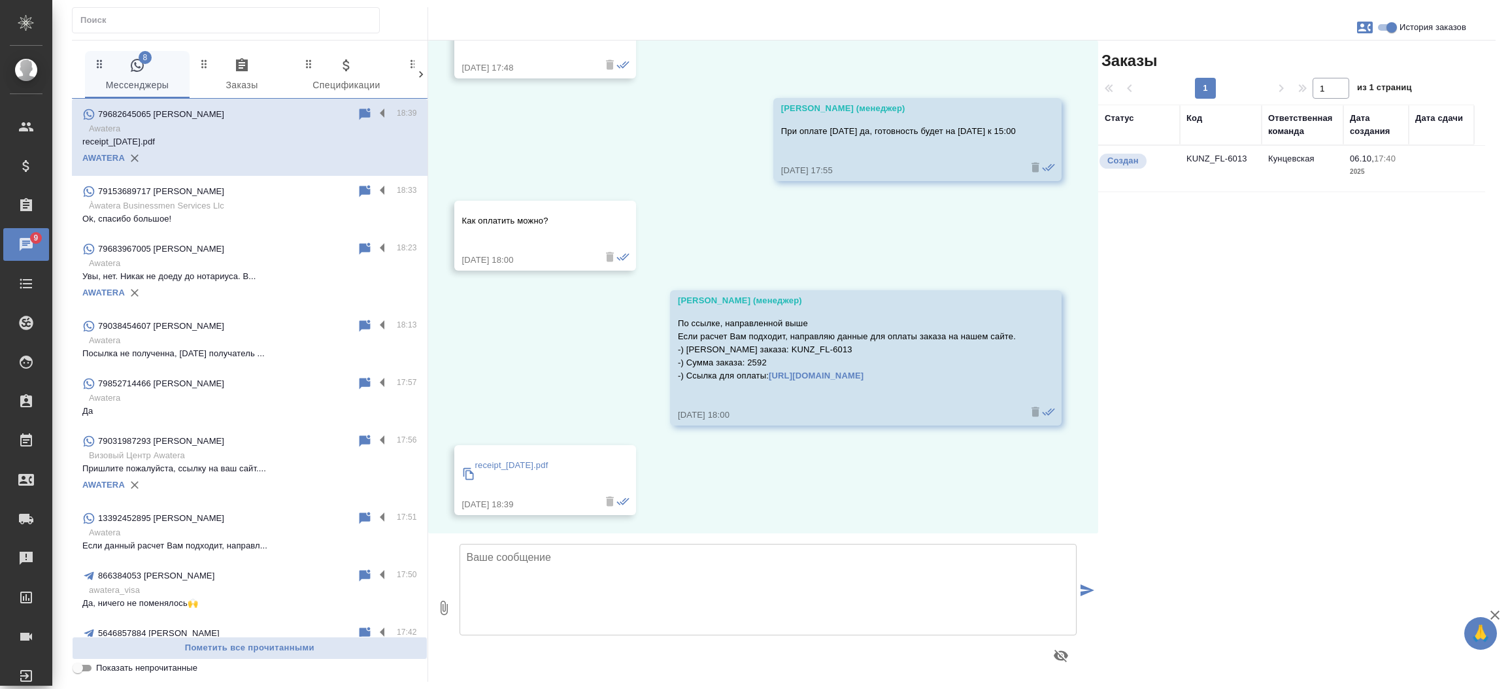
click at [1202, 157] on td "KUNZ_FL-6013" at bounding box center [1221, 169] width 82 height 46
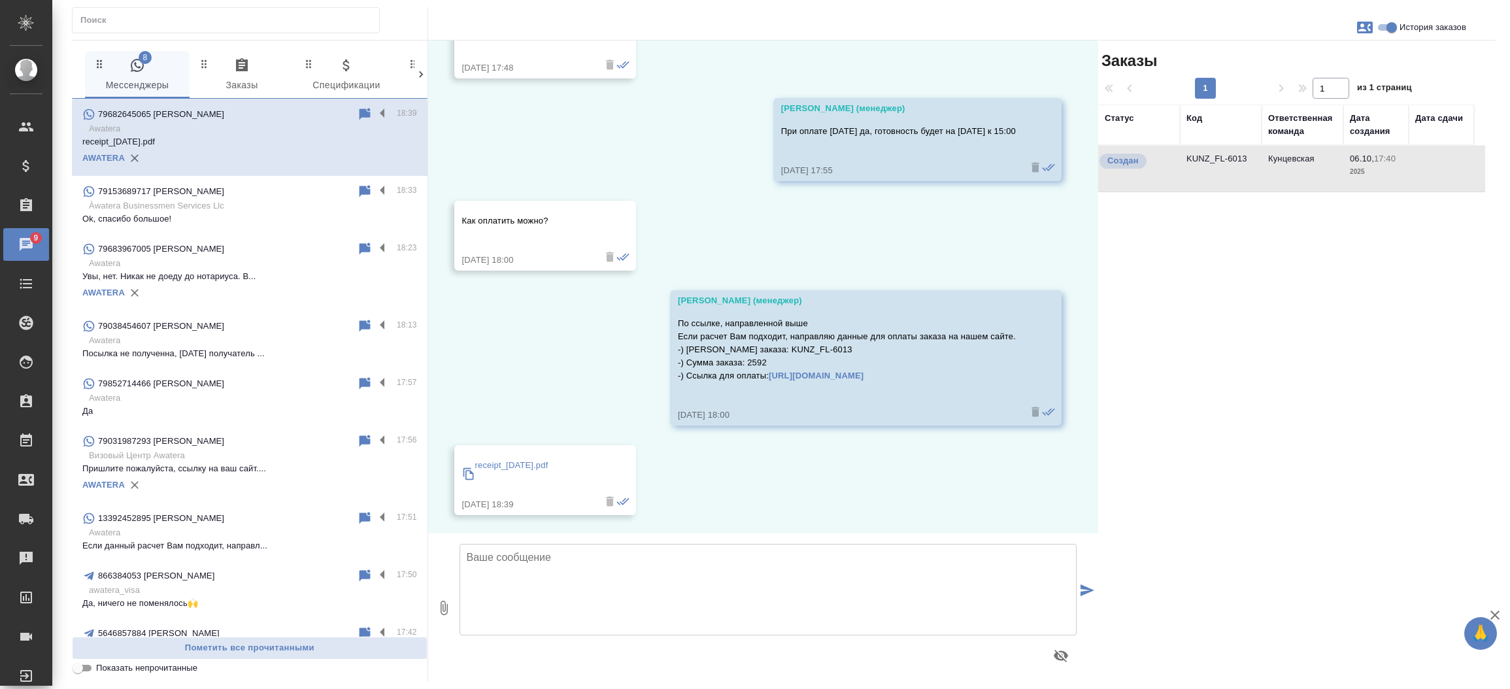
click at [1202, 157] on td "KUNZ_FL-6013" at bounding box center [1221, 169] width 82 height 46
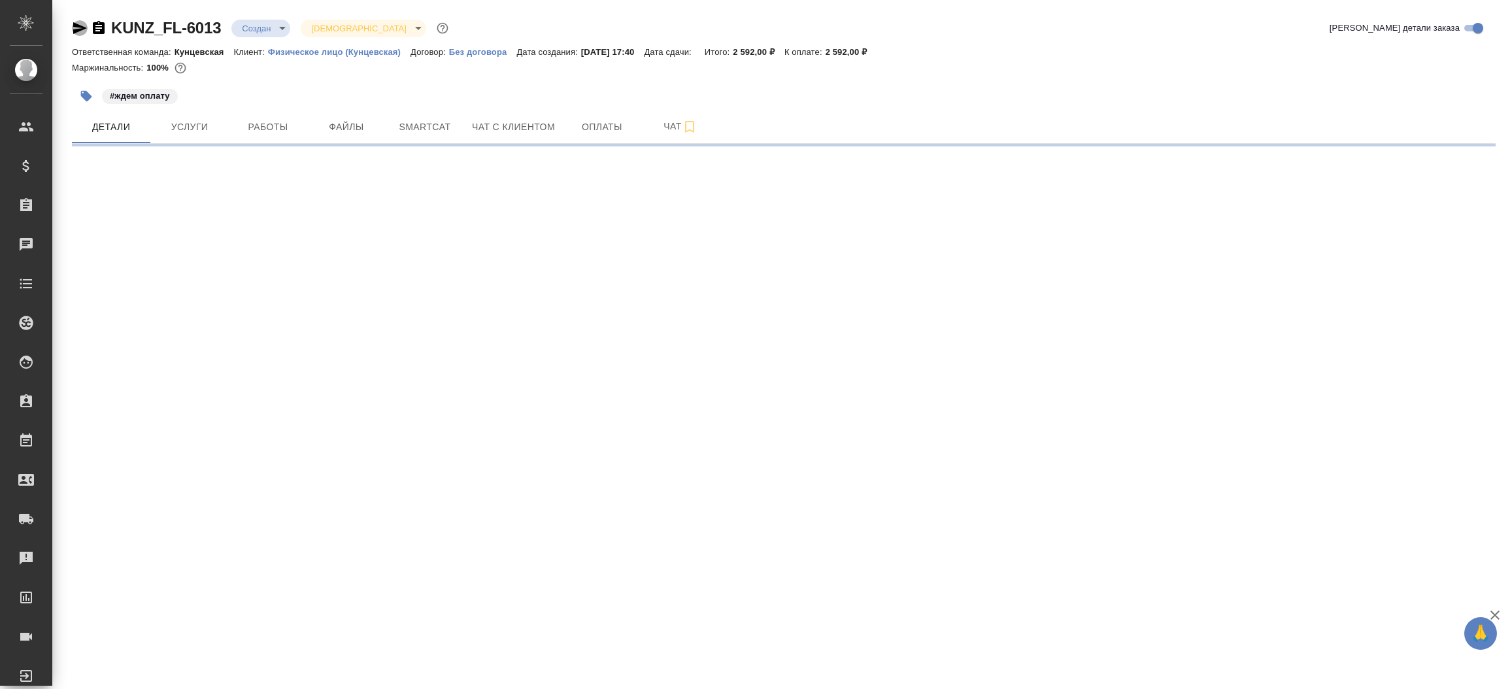
click at [73, 22] on icon "button" at bounding box center [80, 28] width 14 height 12
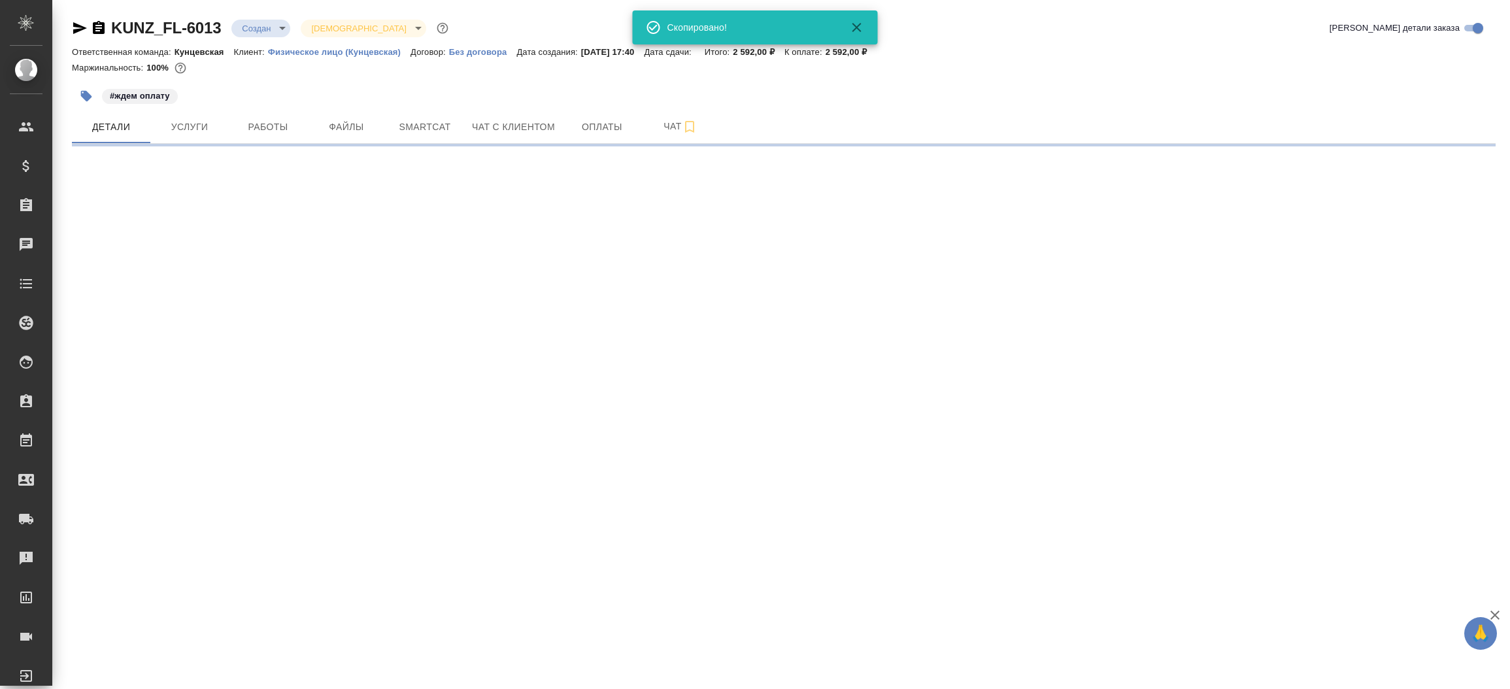
select select "RU"
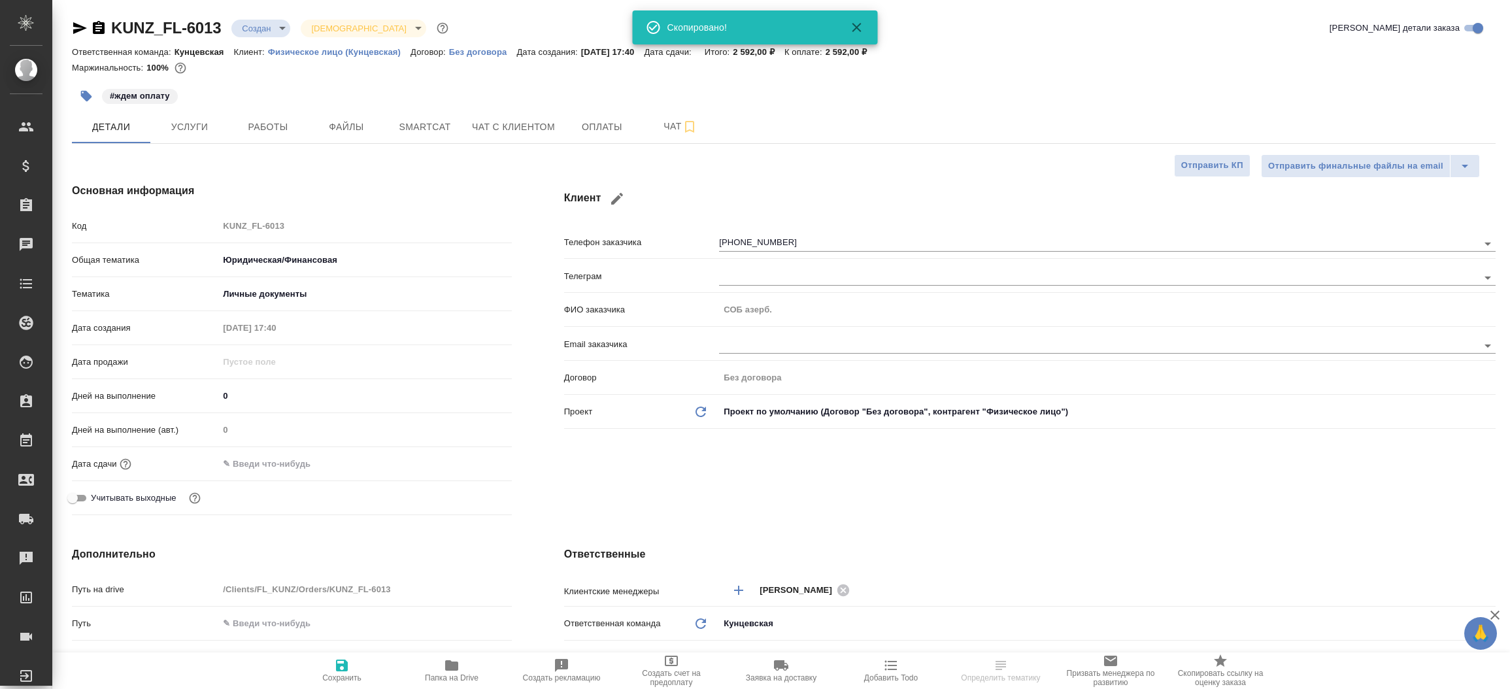
type textarea "x"
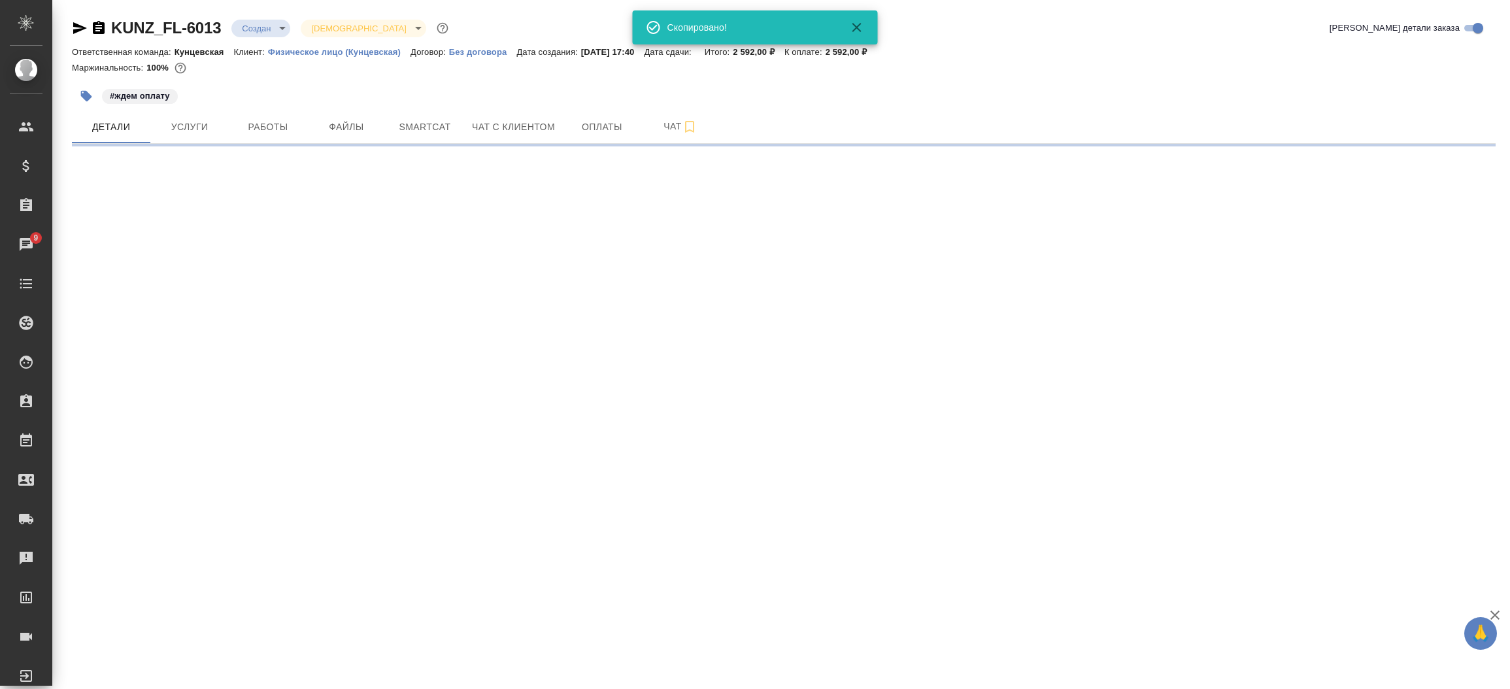
select select "RU"
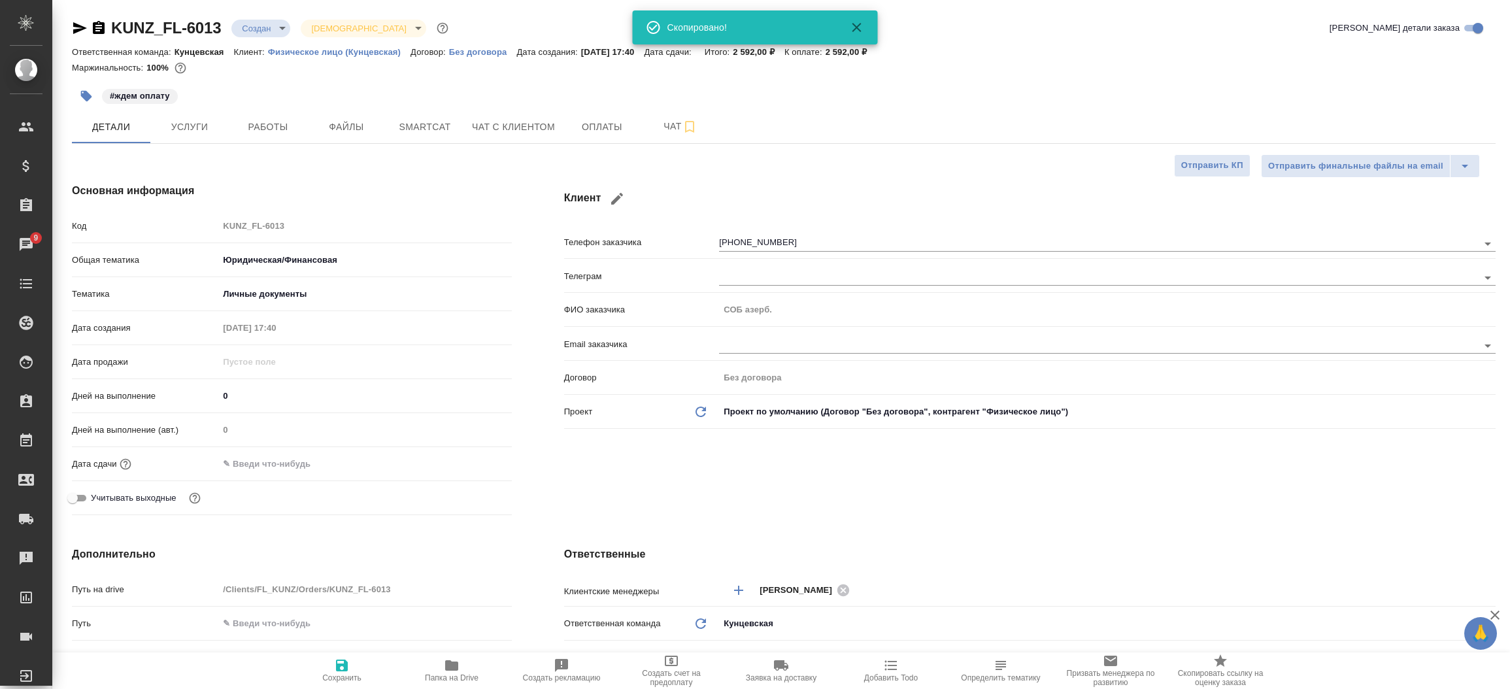
type textarea "x"
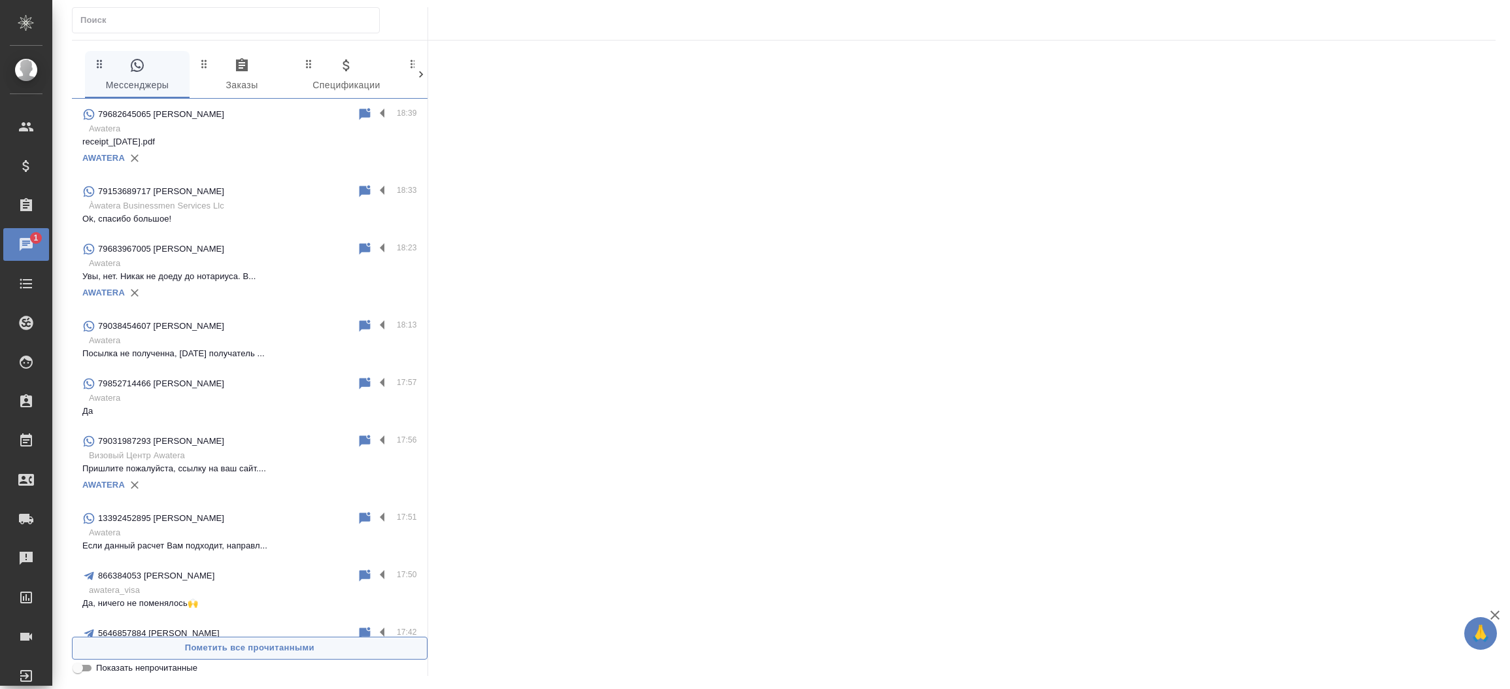
click at [295, 643] on span "Пометить все прочитанными" at bounding box center [249, 648] width 341 height 15
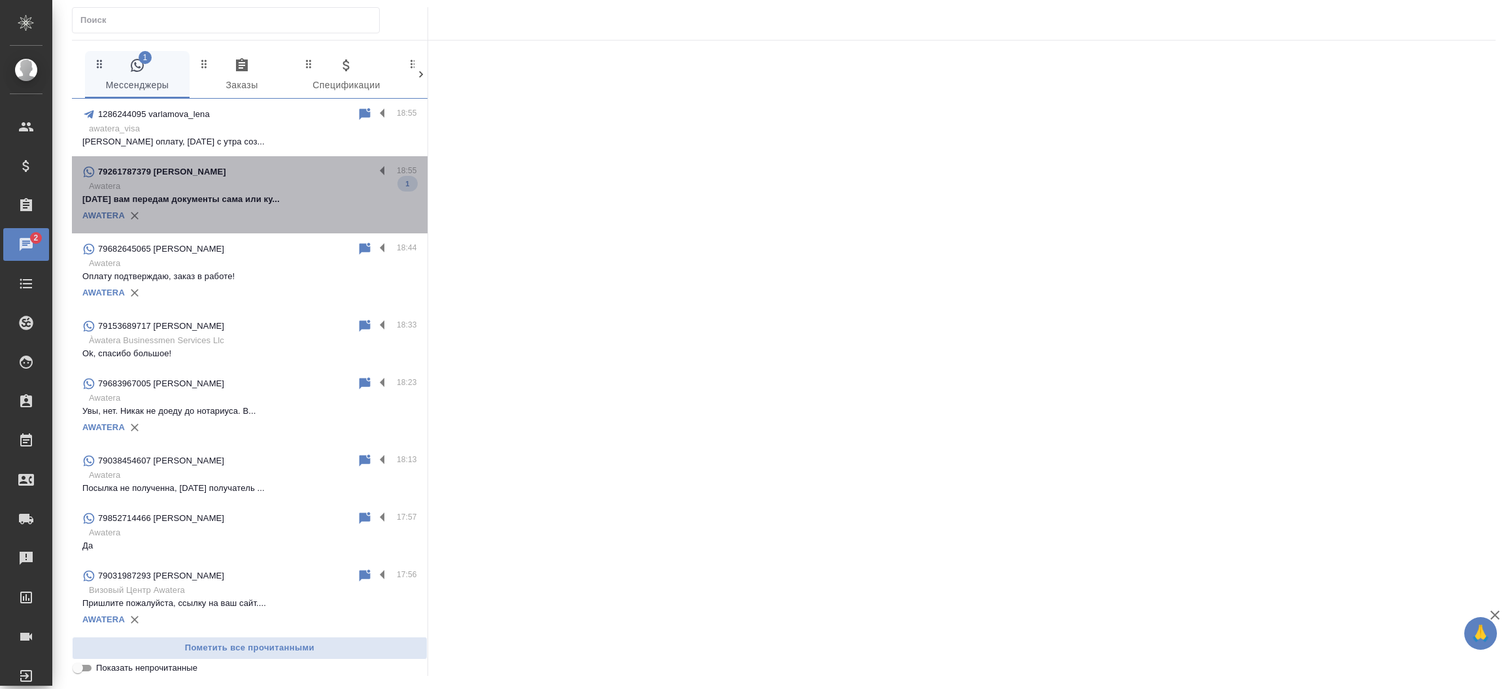
click at [252, 199] on p "[DATE] вам передам документы сама или ку..." at bounding box center [249, 199] width 335 height 13
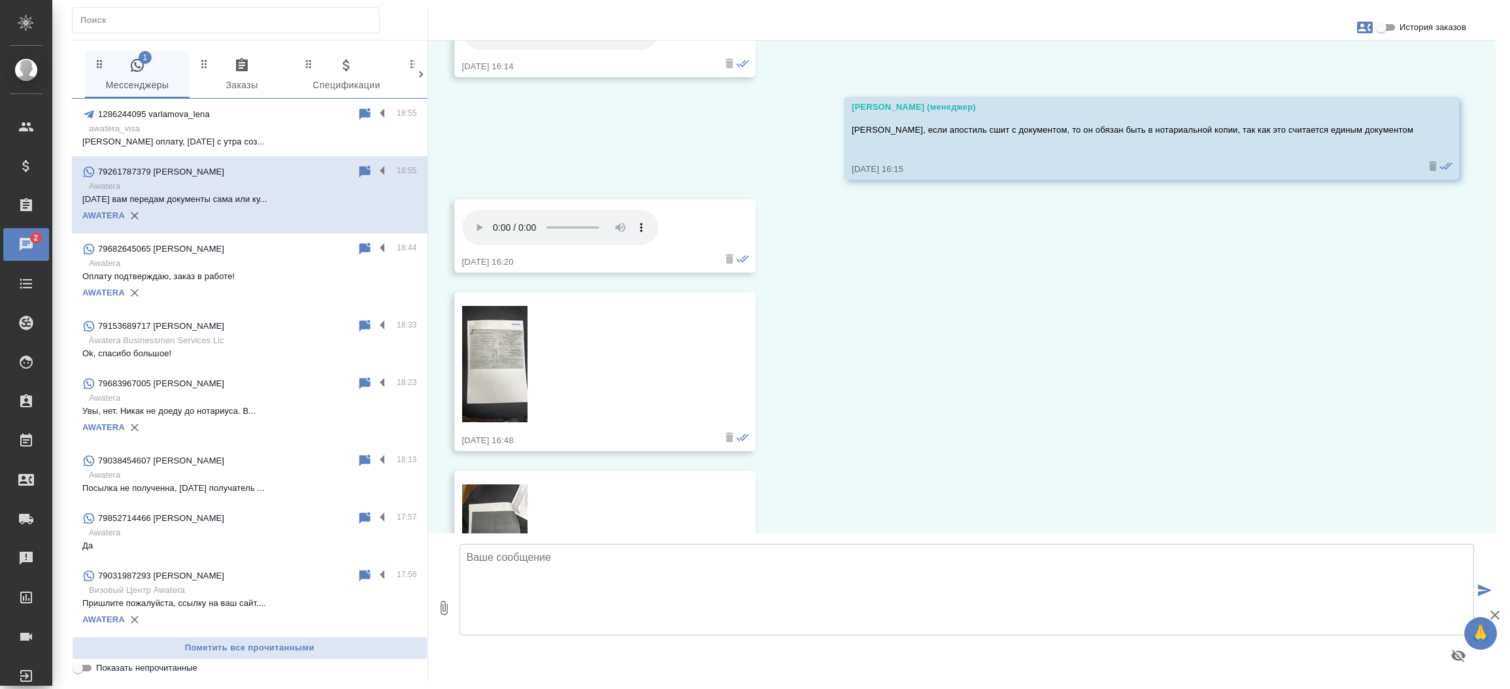
scroll to position [1518, 0]
